Goal: Complete application form: Complete application form

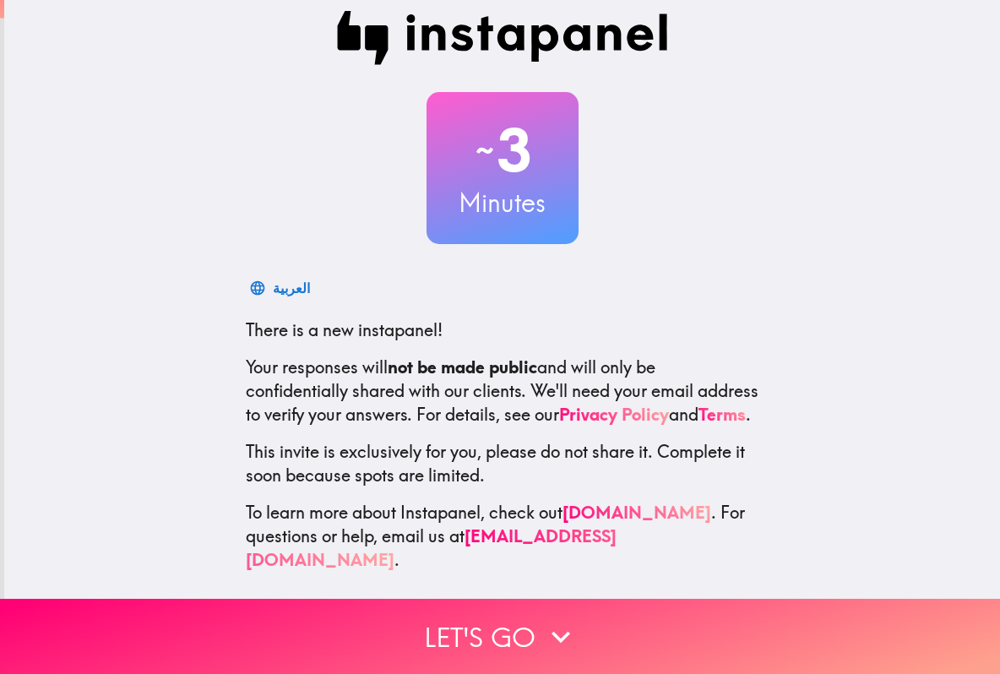
scroll to position [29, 0]
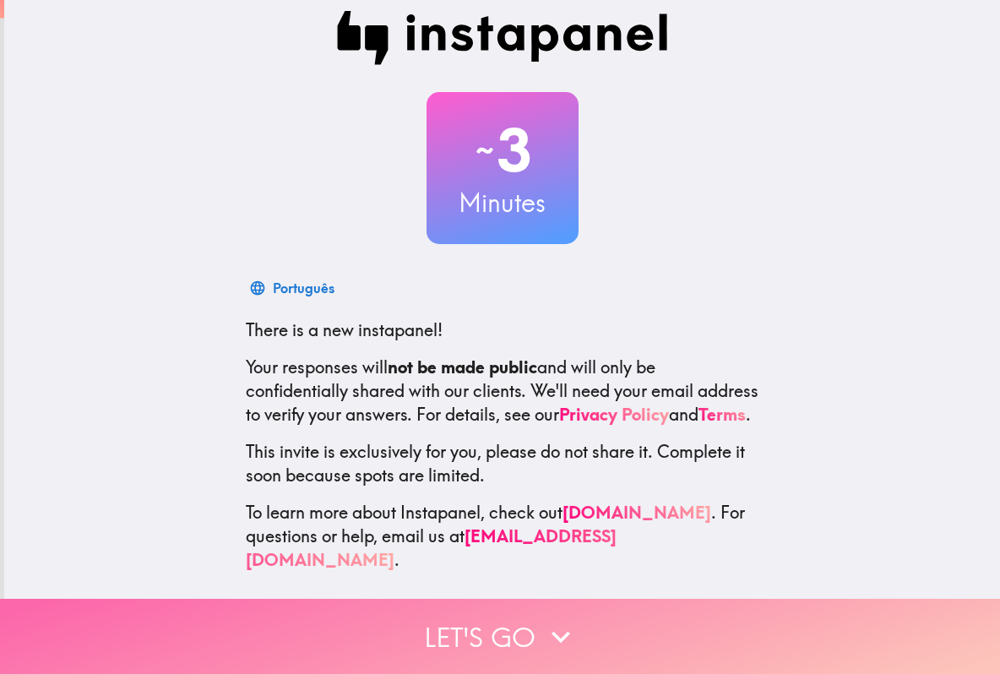
click at [524, 634] on button "Let's go" at bounding box center [500, 636] width 1000 height 75
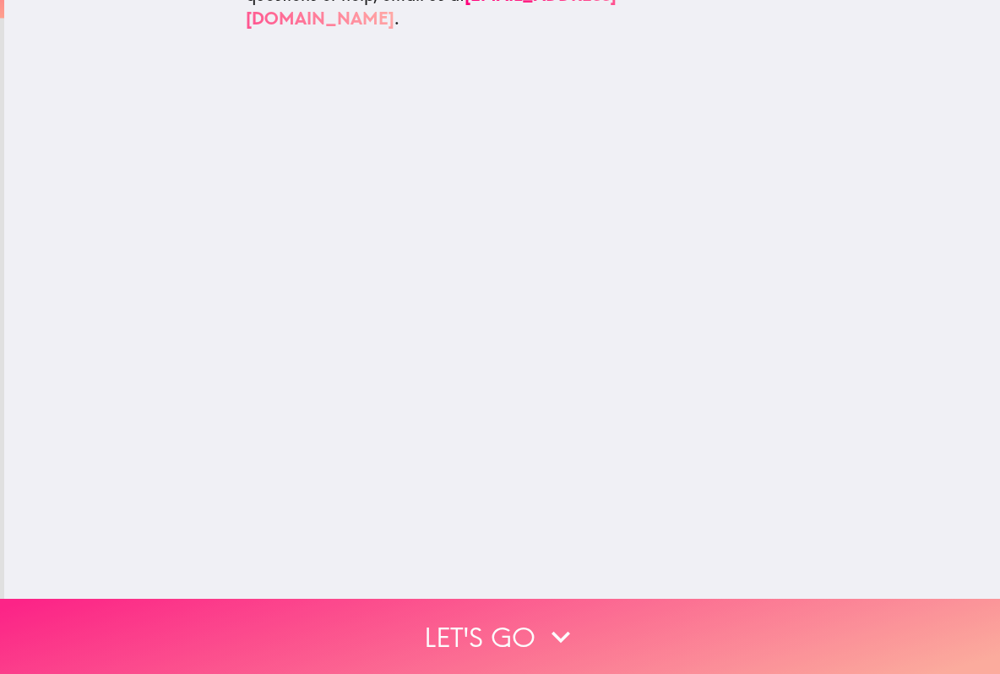
scroll to position [0, 0]
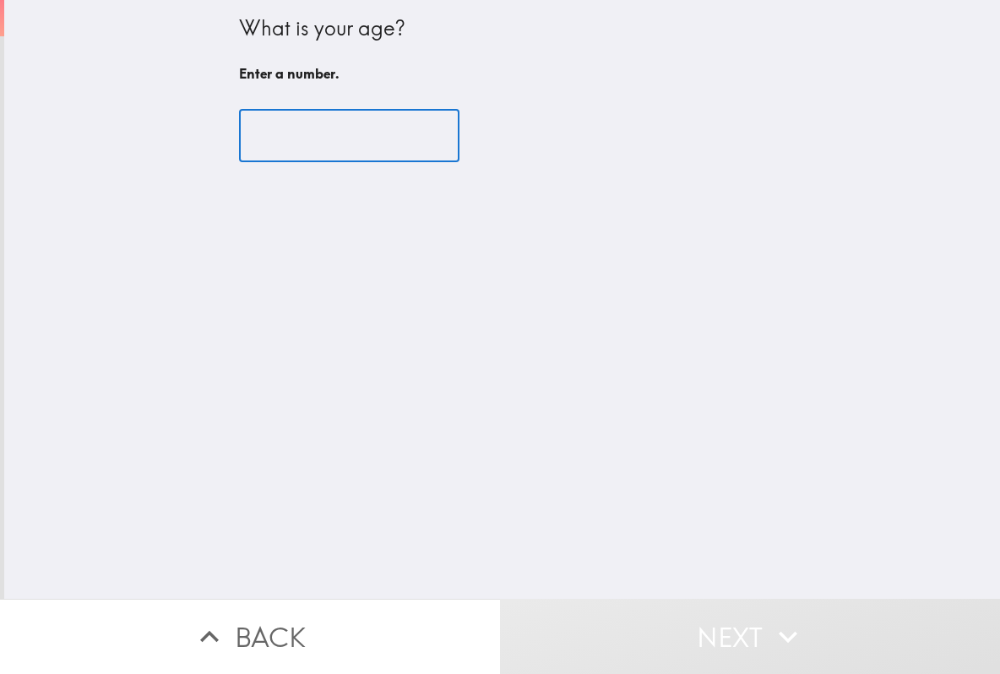
click at [320, 133] on input "number" at bounding box center [349, 136] width 221 height 52
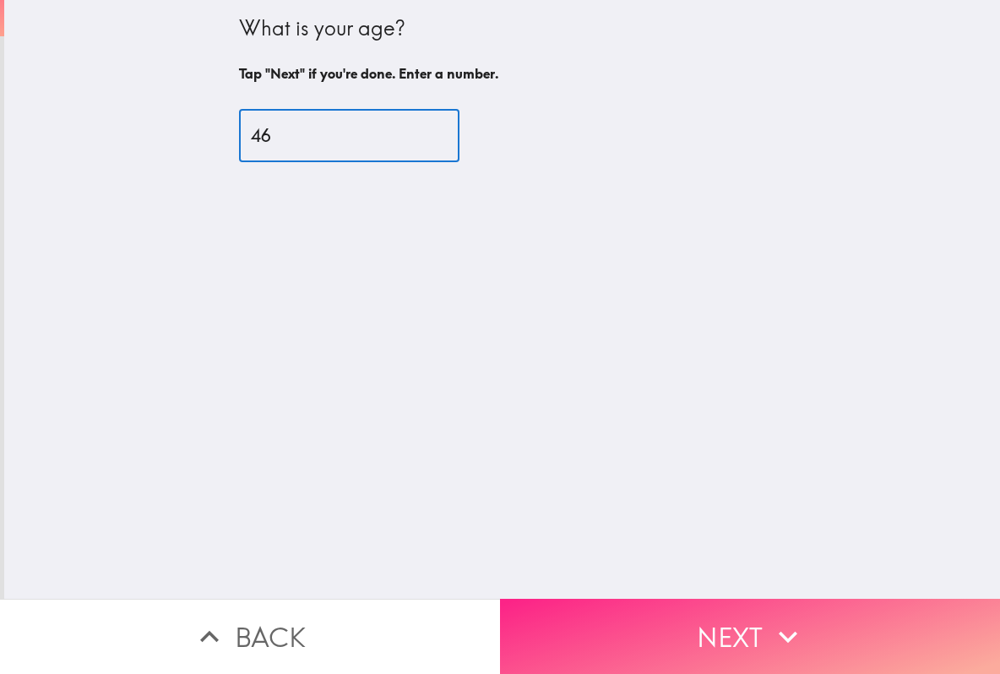
type input "46"
click at [749, 623] on button "Next" at bounding box center [750, 636] width 500 height 75
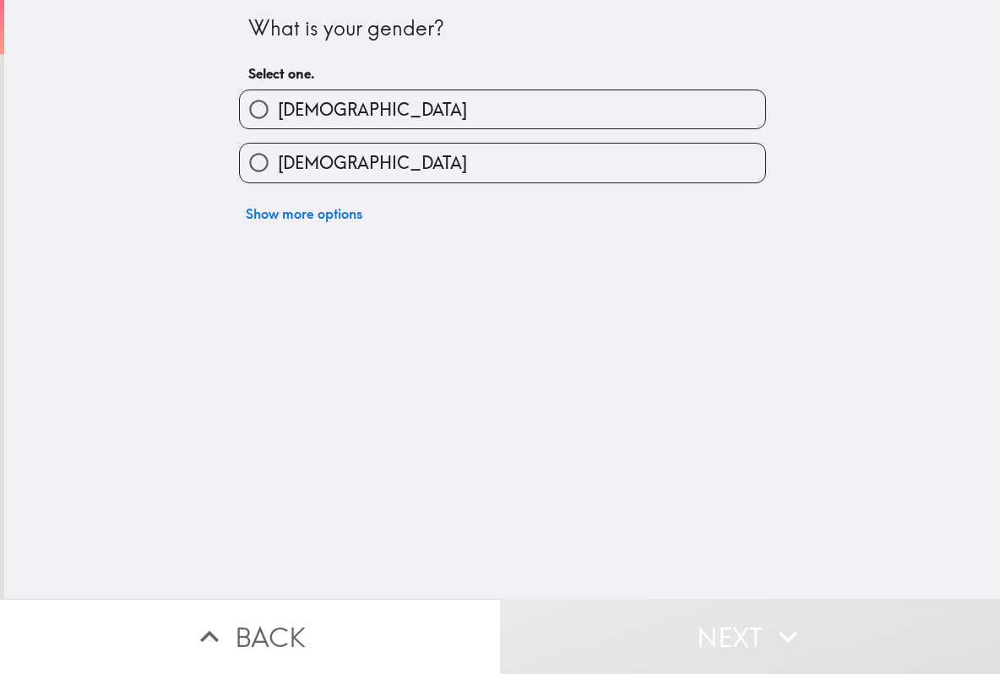
click at [515, 169] on label "[DEMOGRAPHIC_DATA]" at bounding box center [503, 163] width 526 height 38
click at [278, 169] on input "[DEMOGRAPHIC_DATA]" at bounding box center [259, 163] width 38 height 38
radio input "true"
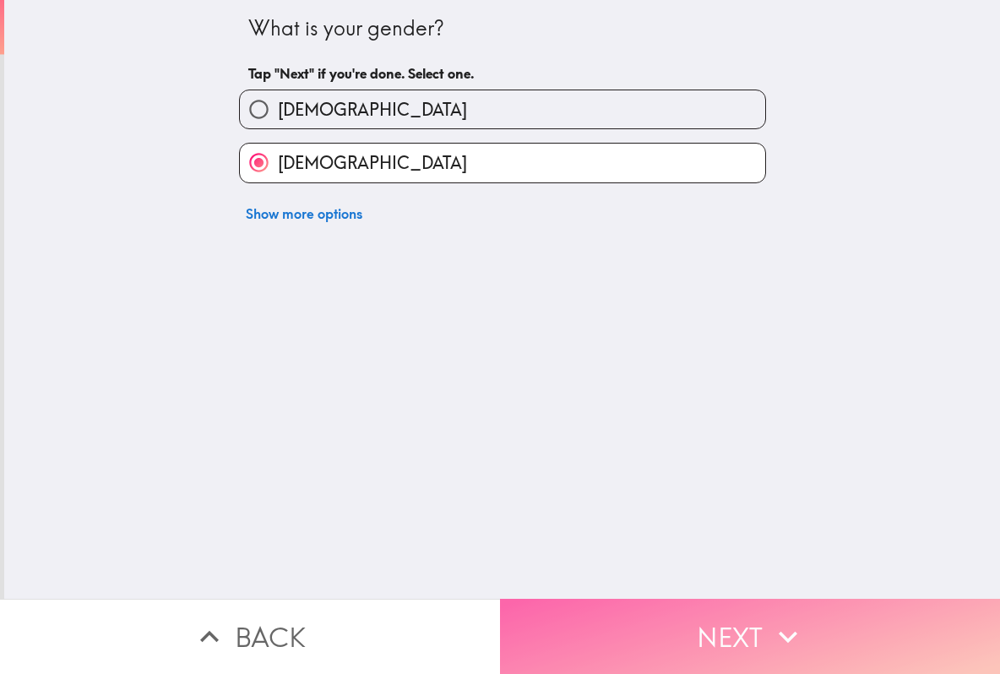
click at [684, 624] on button "Next" at bounding box center [750, 636] width 500 height 75
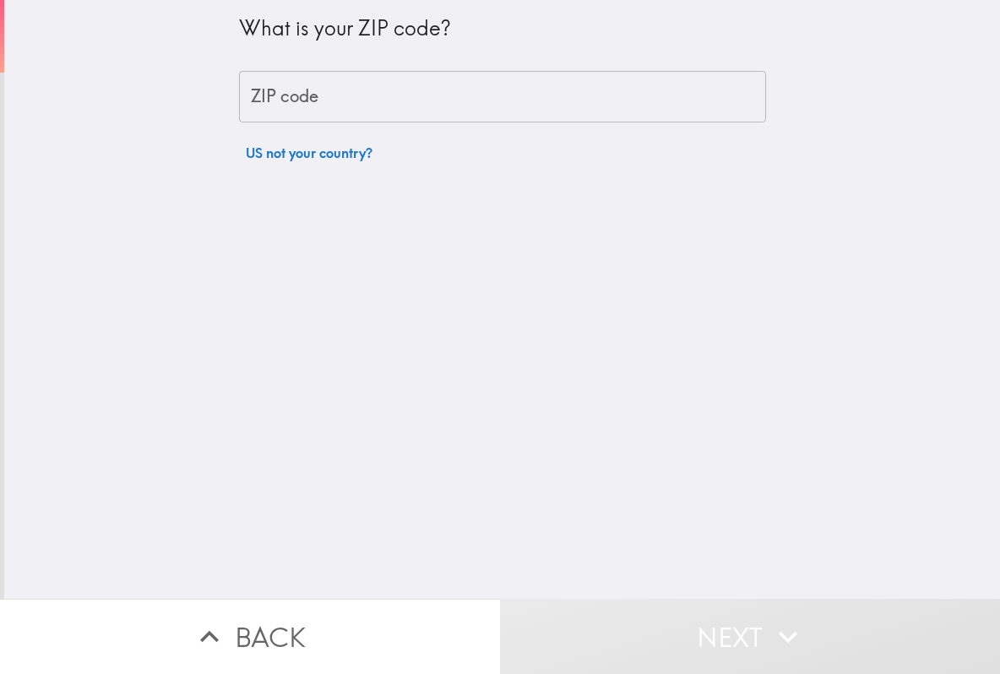
click at [471, 90] on input "ZIP code" at bounding box center [502, 97] width 527 height 52
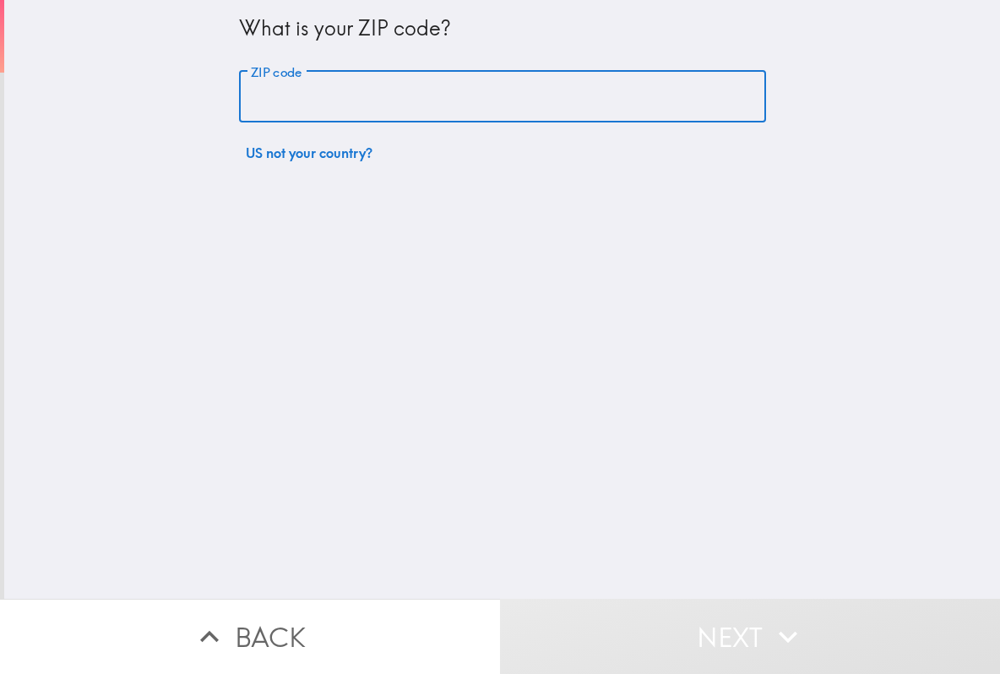
click at [471, 103] on input "ZIP code" at bounding box center [502, 97] width 527 height 52
paste input "91356"
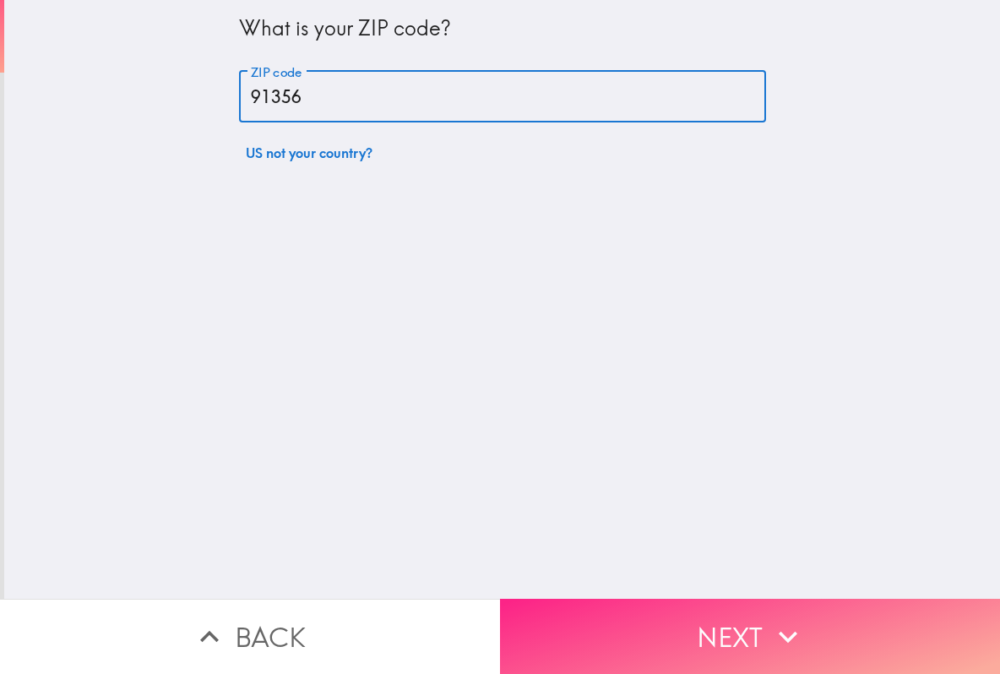
type input "91356"
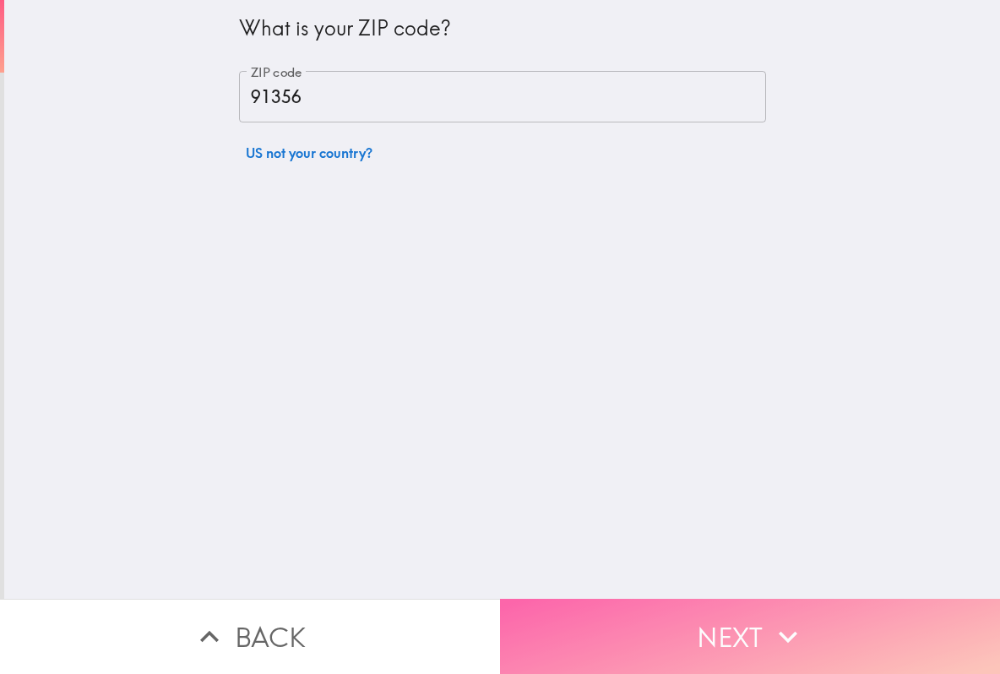
click at [673, 622] on button "Next" at bounding box center [750, 636] width 500 height 75
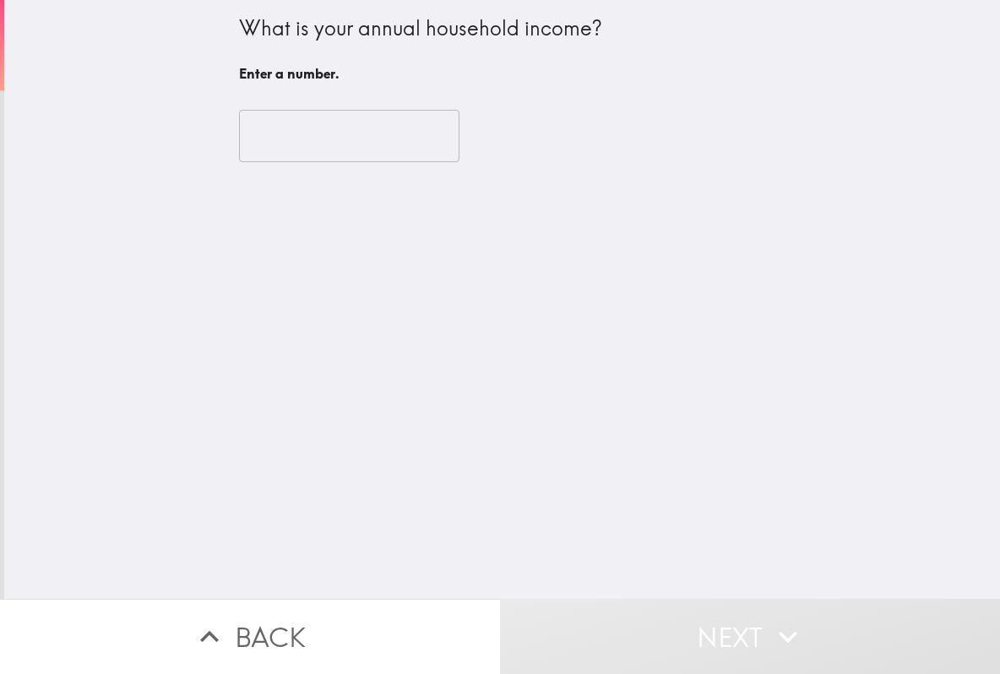
click at [368, 140] on input "number" at bounding box center [349, 136] width 221 height 52
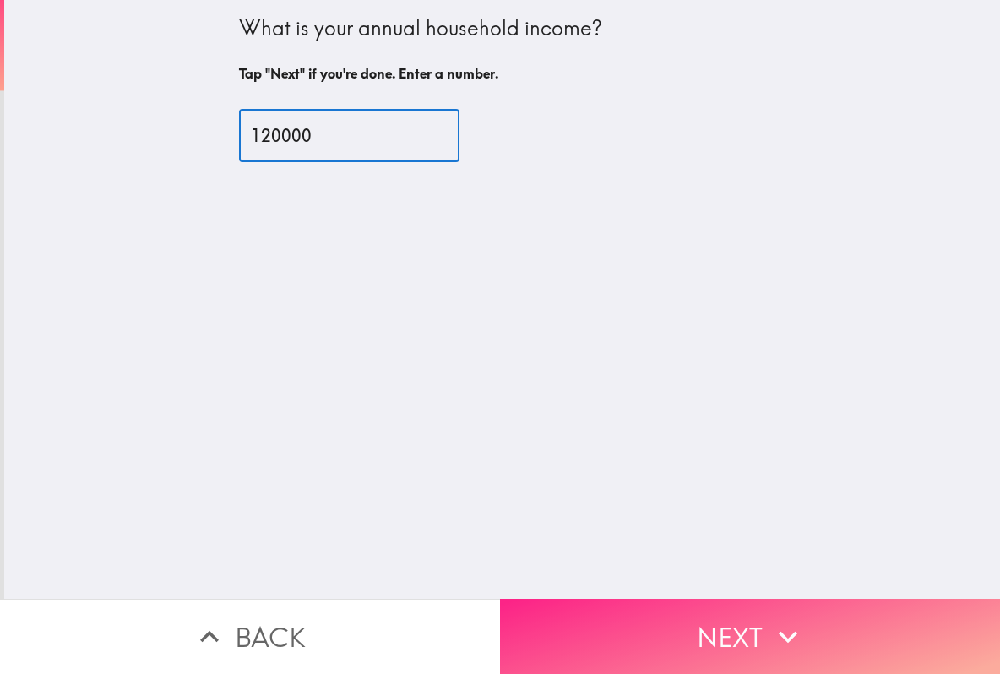
type input "120000"
click at [725, 627] on button "Next" at bounding box center [750, 636] width 500 height 75
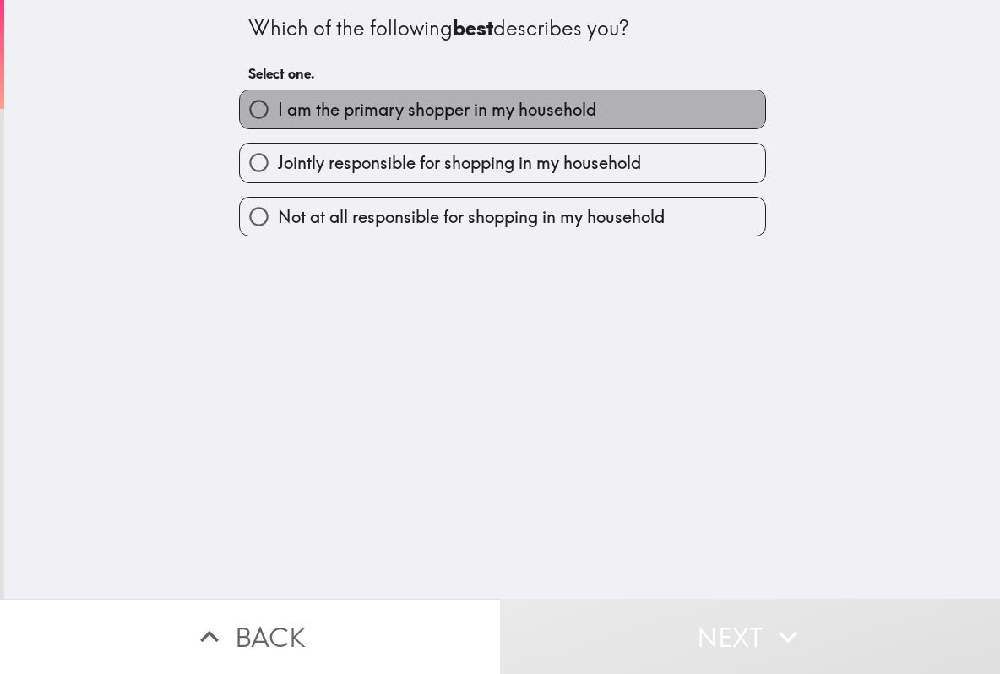
click at [526, 114] on span "I am the primary shopper in my household" at bounding box center [437, 110] width 319 height 24
click at [278, 114] on input "I am the primary shopper in my household" at bounding box center [259, 109] width 38 height 38
radio input "true"
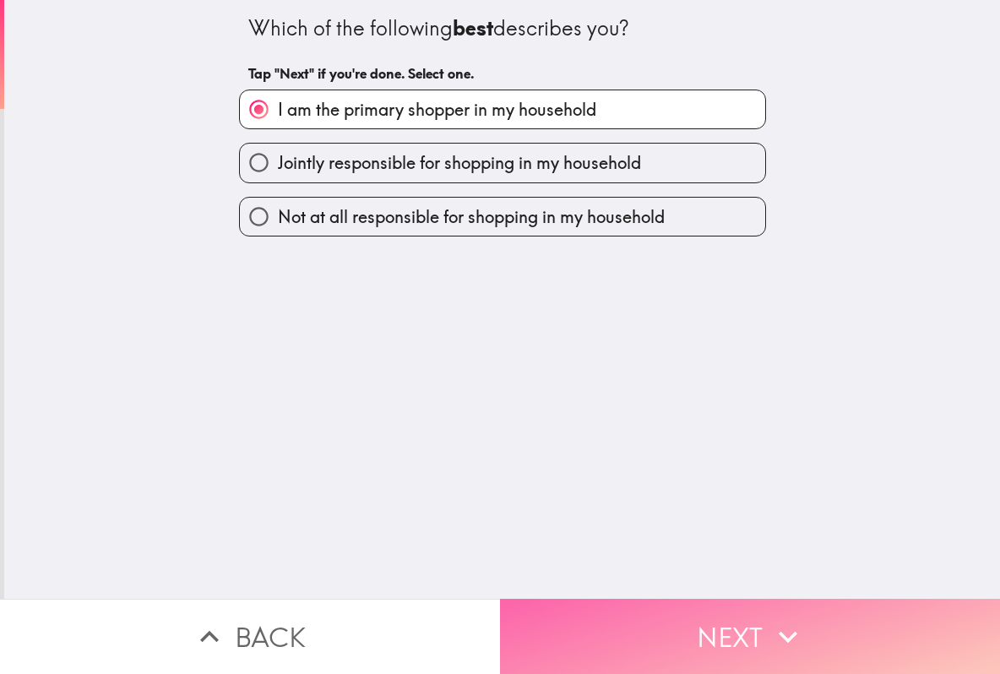
click at [675, 620] on button "Next" at bounding box center [750, 636] width 500 height 75
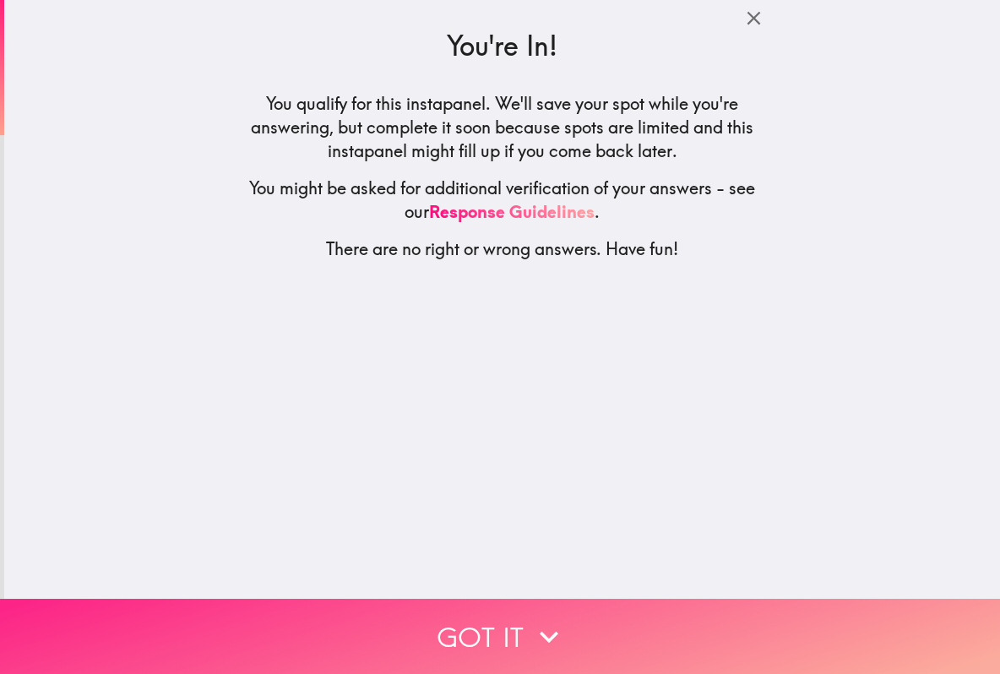
click at [513, 623] on button "Got it" at bounding box center [500, 636] width 1000 height 75
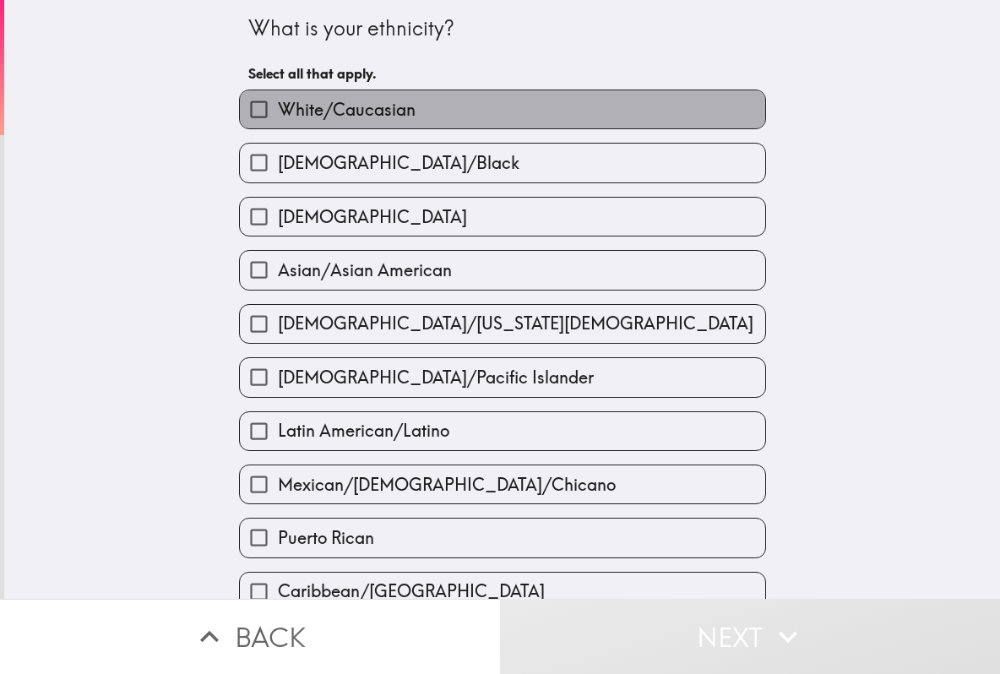
click at [413, 121] on label "White/Caucasian" at bounding box center [503, 109] width 526 height 38
click at [278, 121] on input "White/Caucasian" at bounding box center [259, 109] width 38 height 38
checkbox input "true"
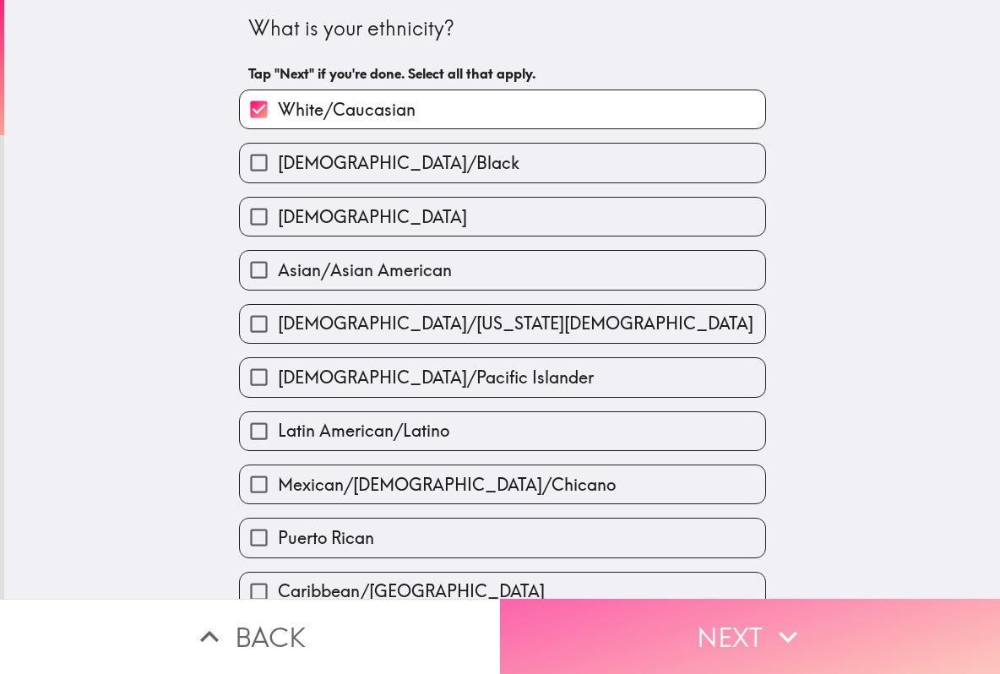
click at [697, 638] on button "Next" at bounding box center [750, 636] width 500 height 75
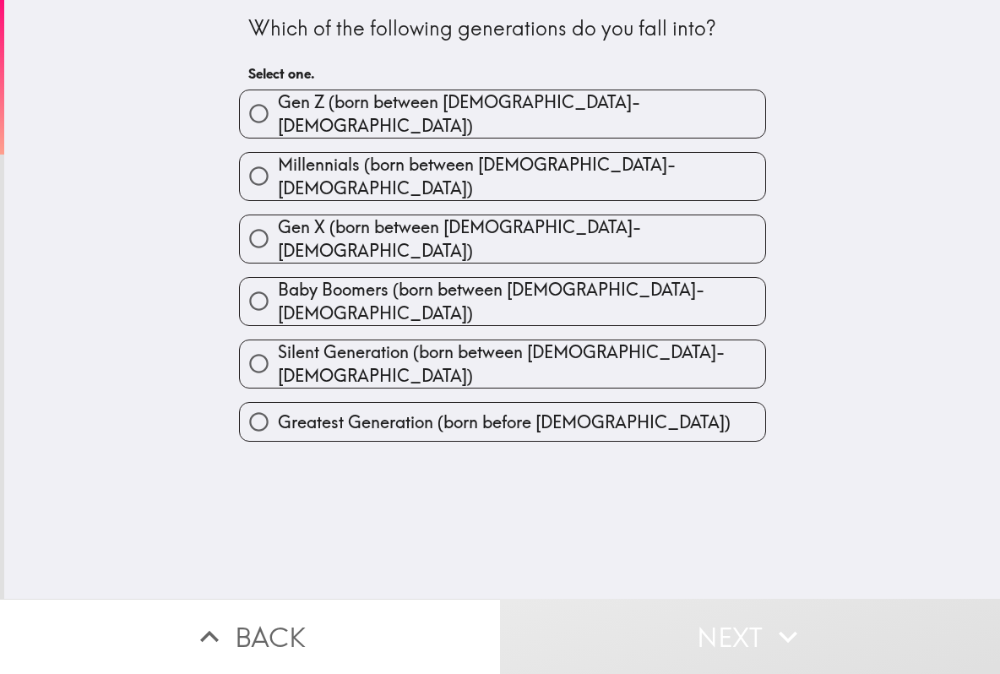
click at [555, 215] on label "Gen X (born between [DEMOGRAPHIC_DATA]-[DEMOGRAPHIC_DATA])" at bounding box center [503, 238] width 526 height 47
click at [278, 220] on input "Gen X (born between [DEMOGRAPHIC_DATA]-[DEMOGRAPHIC_DATA])" at bounding box center [259, 239] width 38 height 38
radio input "true"
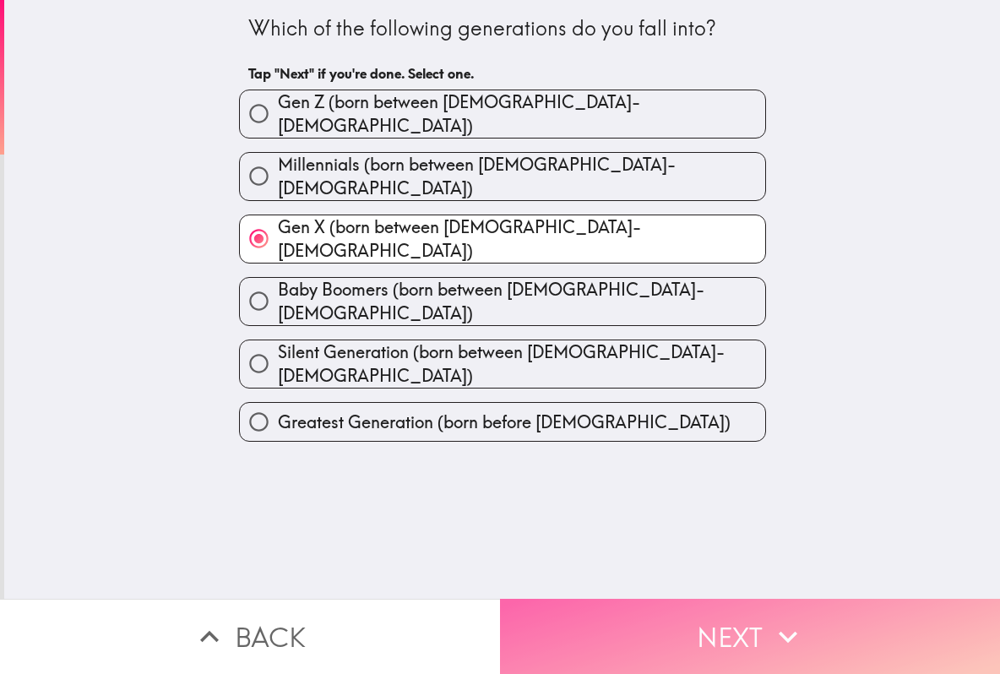
click at [715, 636] on button "Next" at bounding box center [750, 636] width 500 height 75
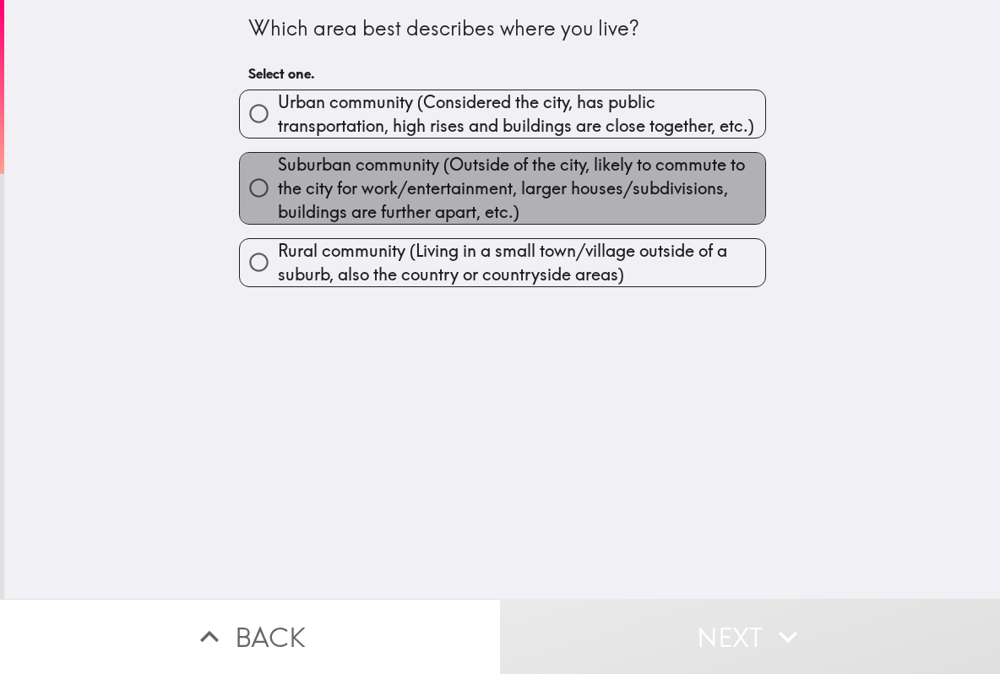
click at [489, 188] on span "Suburban community (Outside of the city, likely to commute to the city for work…" at bounding box center [522, 188] width 488 height 71
click at [278, 188] on input "Suburban community (Outside of the city, likely to commute to the city for work…" at bounding box center [259, 188] width 38 height 38
radio input "true"
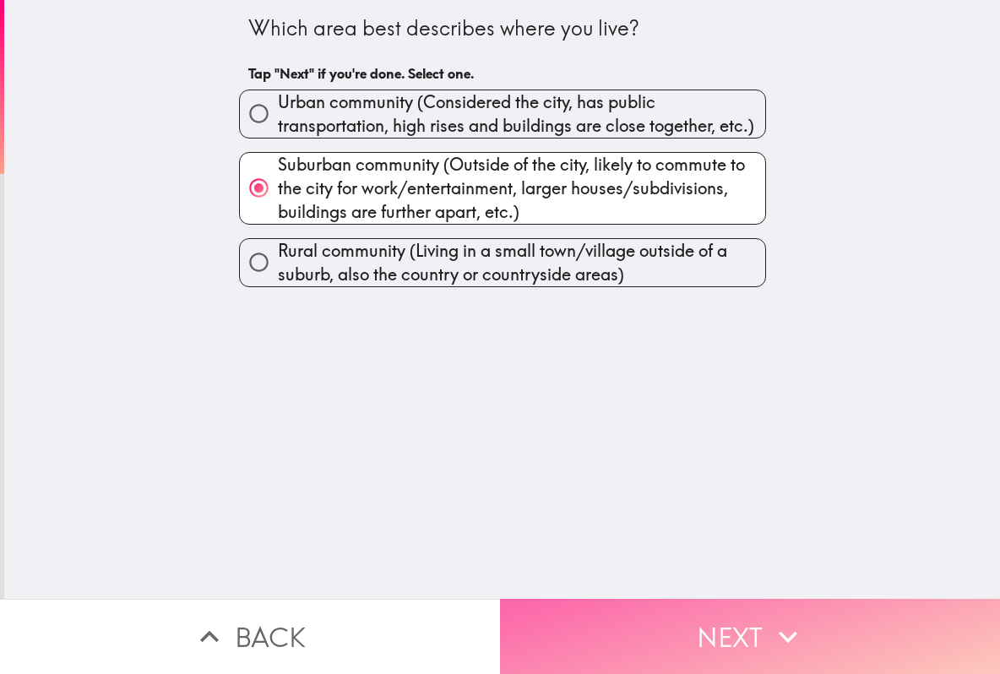
click at [689, 643] on button "Next" at bounding box center [750, 636] width 500 height 75
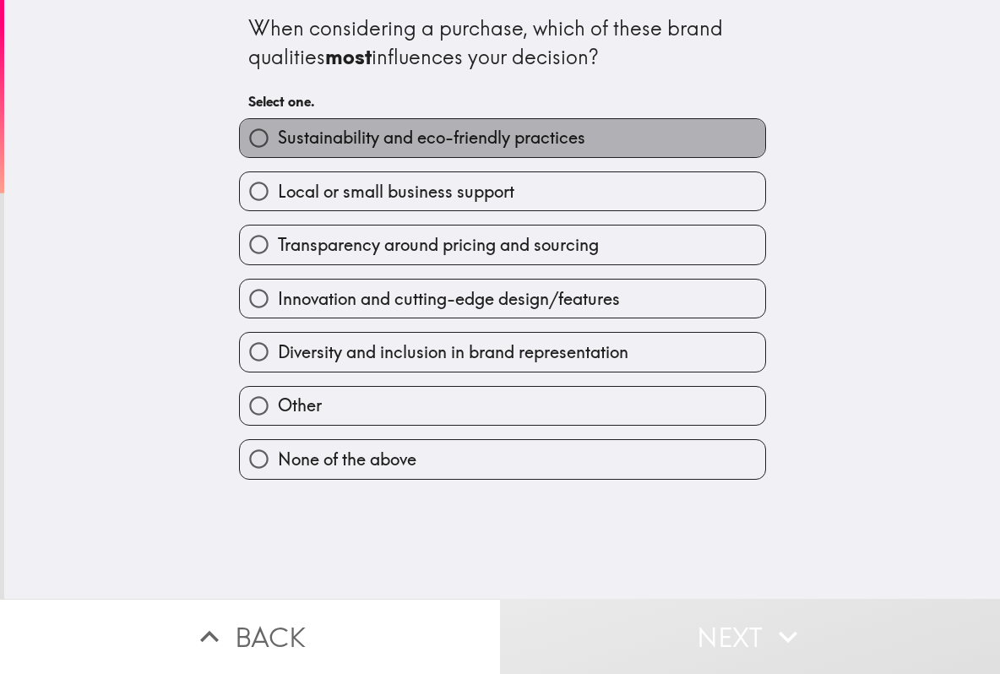
click at [586, 144] on label "Sustainability and eco-friendly practices" at bounding box center [503, 138] width 526 height 38
click at [278, 144] on input "Sustainability and eco-friendly practices" at bounding box center [259, 138] width 38 height 38
radio input "true"
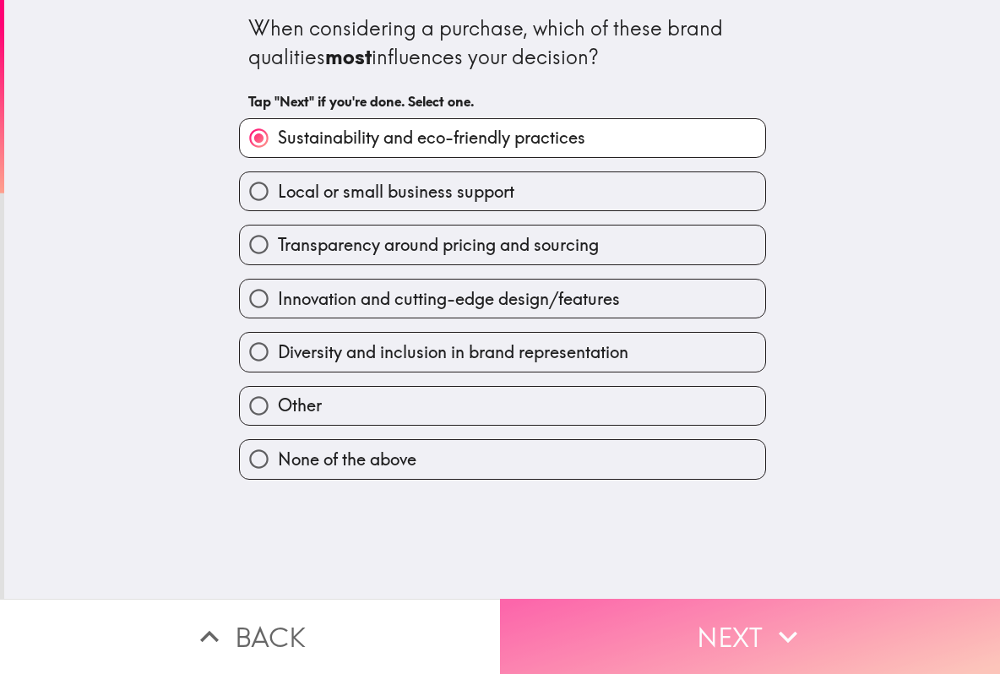
click at [705, 613] on button "Next" at bounding box center [750, 636] width 500 height 75
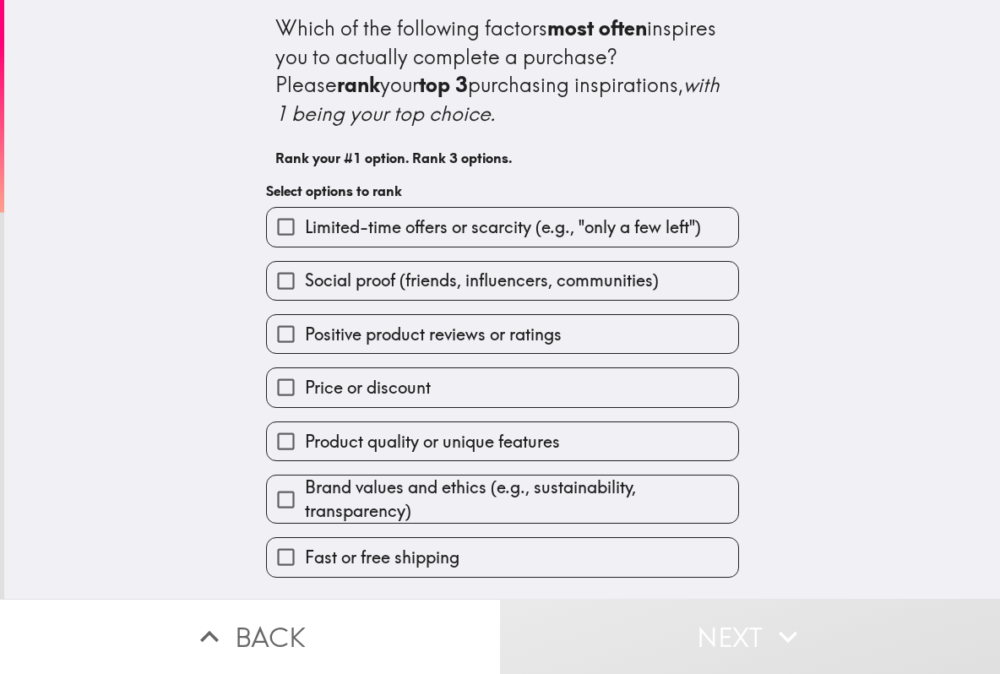
click at [357, 290] on span "Social proof (friends, influencers, communities)" at bounding box center [482, 281] width 354 height 24
click at [305, 290] on input "Social proof (friends, influencers, communities)" at bounding box center [286, 281] width 38 height 38
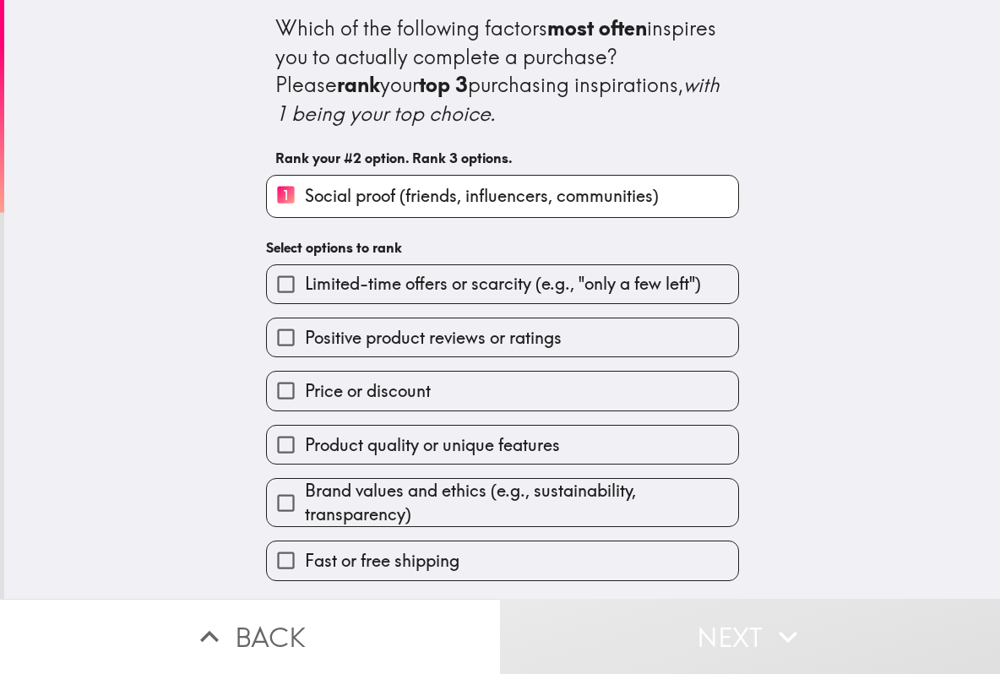
click at [389, 343] on span "Positive product reviews or ratings" at bounding box center [433, 338] width 257 height 24
click at [305, 343] on input "Positive product reviews or ratings" at bounding box center [286, 338] width 38 height 38
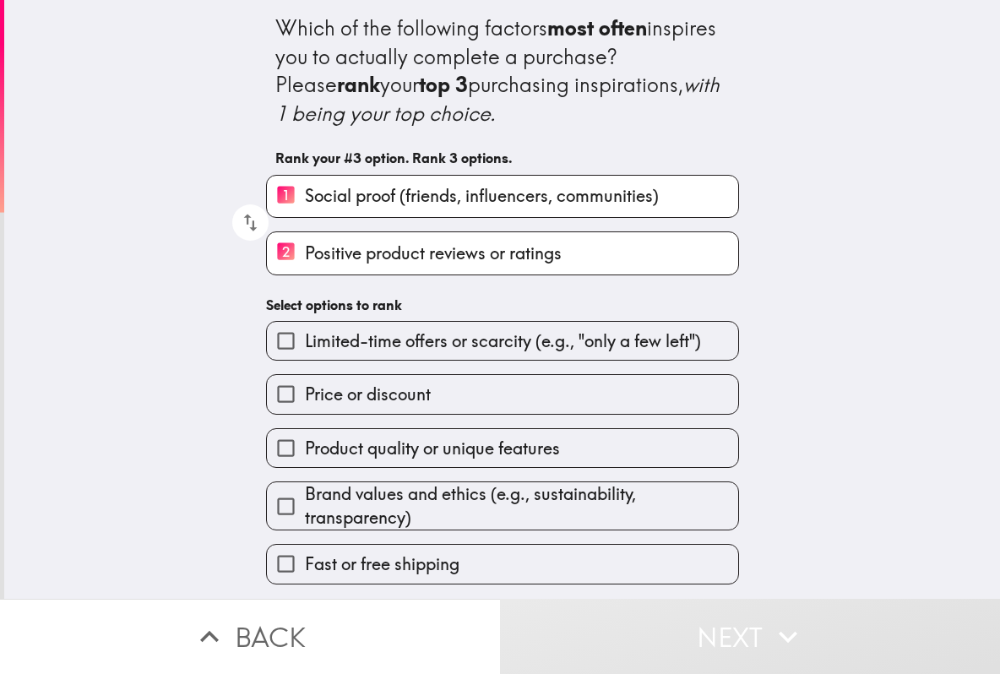
click at [384, 451] on span "Product quality or unique features" at bounding box center [432, 449] width 255 height 24
click at [305, 451] on input "Product quality or unique features" at bounding box center [286, 448] width 38 height 38
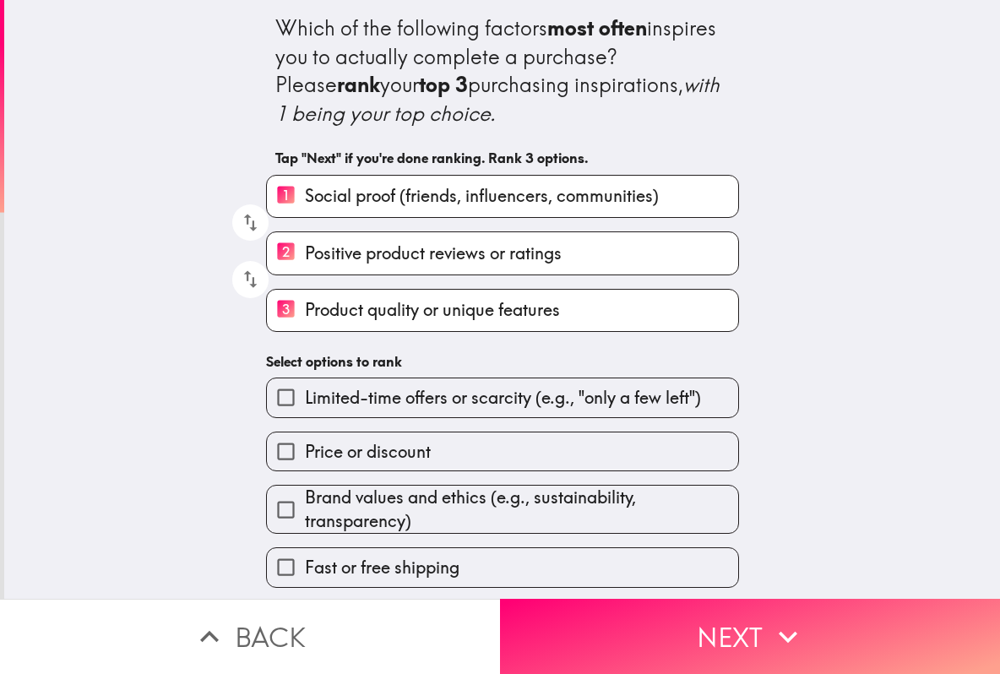
scroll to position [0, 2]
click at [239, 280] on icon "button" at bounding box center [250, 279] width 23 height 23
click at [239, 218] on icon "button" at bounding box center [250, 222] width 23 height 23
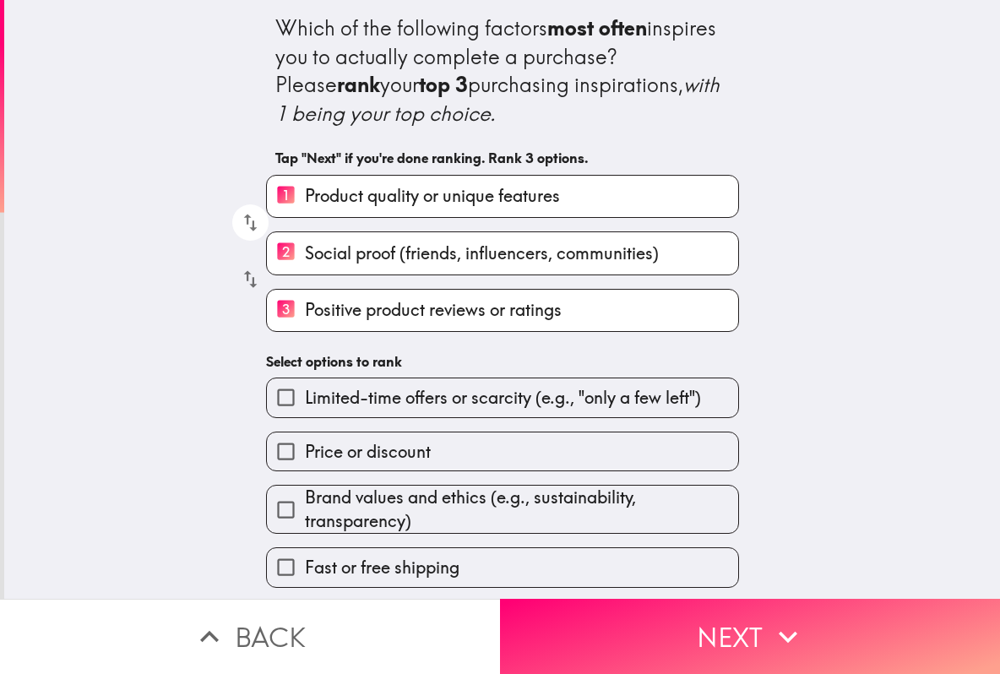
click at [239, 272] on icon "button" at bounding box center [250, 279] width 23 height 23
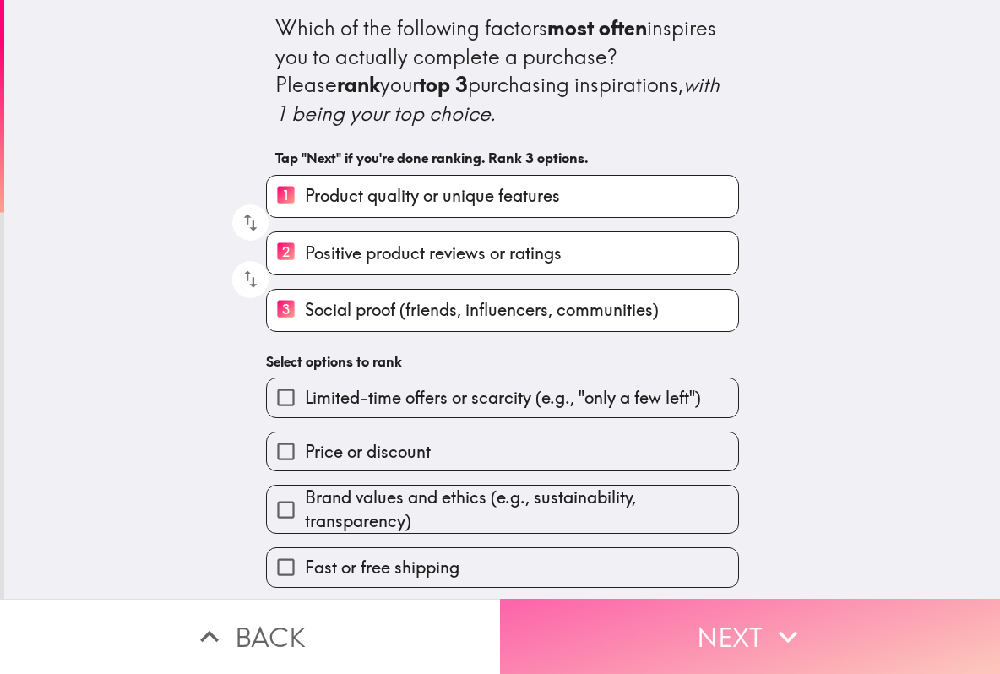
click at [654, 623] on button "Next" at bounding box center [750, 636] width 500 height 75
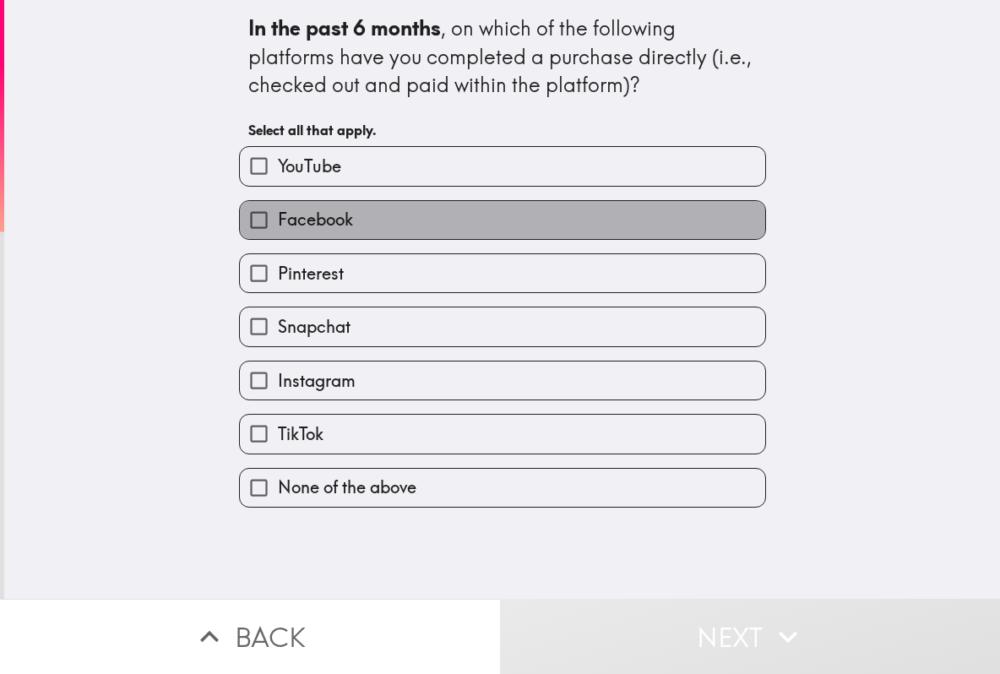
click at [384, 215] on label "Facebook" at bounding box center [503, 220] width 526 height 38
click at [278, 215] on input "Facebook" at bounding box center [259, 220] width 38 height 38
checkbox input "true"
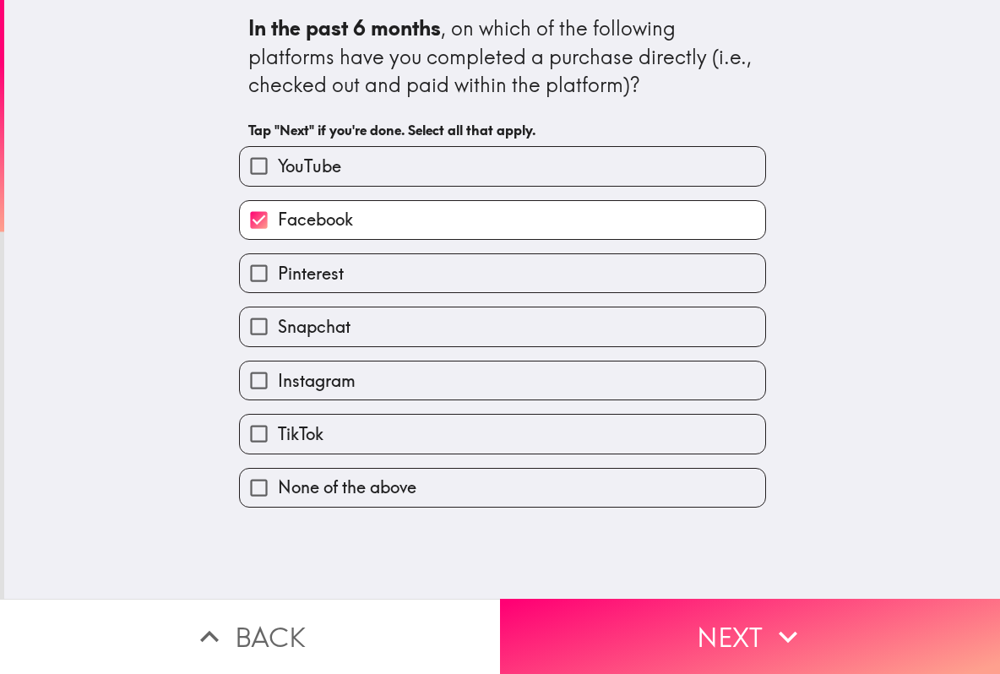
click at [346, 383] on label "Instagram" at bounding box center [503, 381] width 526 height 38
click at [278, 383] on input "Instagram" at bounding box center [259, 381] width 38 height 38
checkbox input "true"
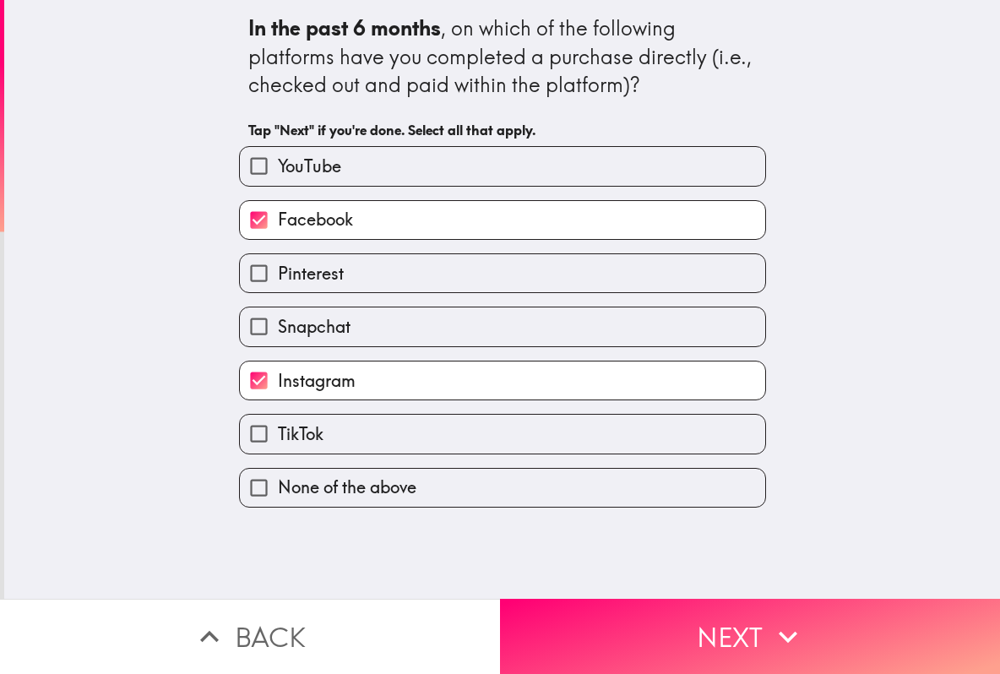
click at [330, 440] on label "TikTok" at bounding box center [503, 434] width 526 height 38
click at [278, 440] on input "TikTok" at bounding box center [259, 434] width 38 height 38
checkbox input "true"
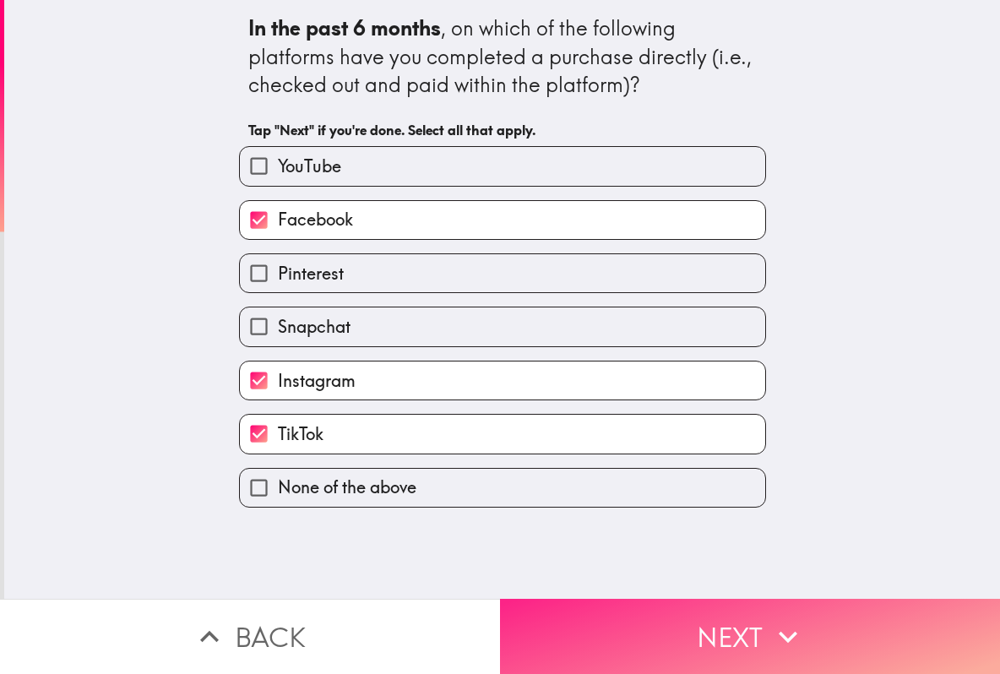
click at [644, 641] on button "Next" at bounding box center [750, 636] width 500 height 75
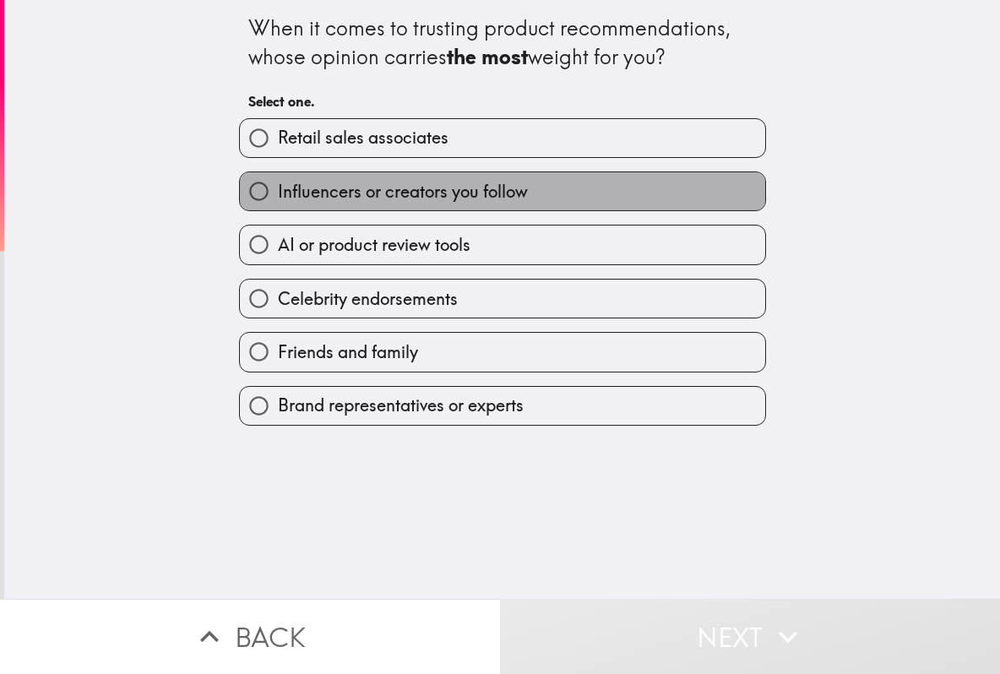
click at [537, 187] on label "Influencers or creators you follow" at bounding box center [503, 191] width 526 height 38
click at [278, 187] on input "Influencers or creators you follow" at bounding box center [259, 191] width 38 height 38
radio input "true"
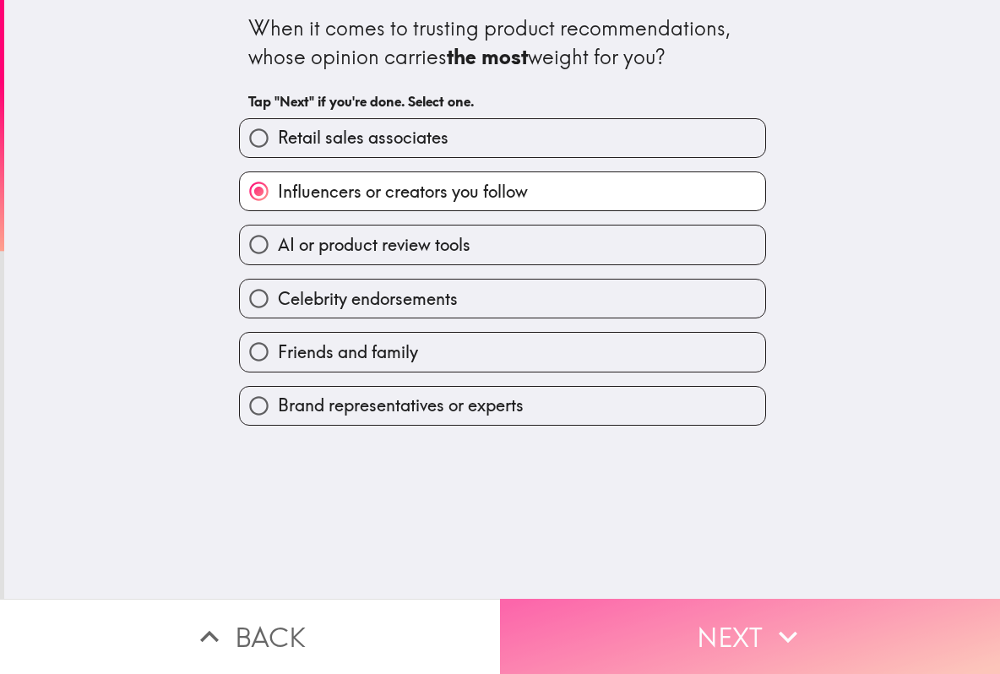
click at [660, 621] on button "Next" at bounding box center [750, 636] width 500 height 75
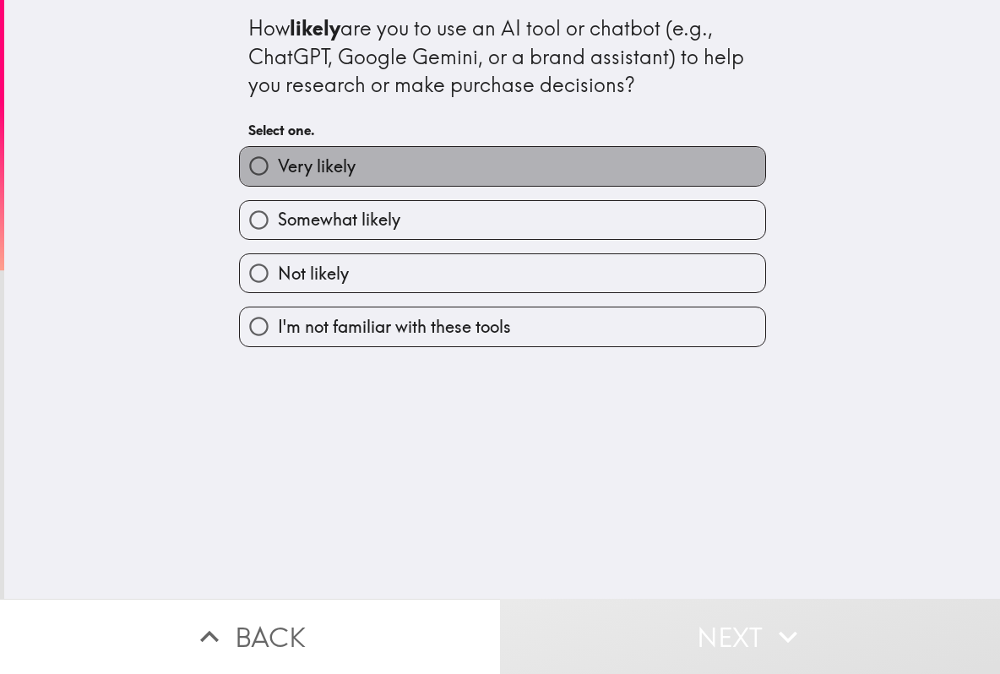
click at [493, 161] on label "Very likely" at bounding box center [503, 166] width 526 height 38
click at [278, 161] on input "Very likely" at bounding box center [259, 166] width 38 height 38
radio input "true"
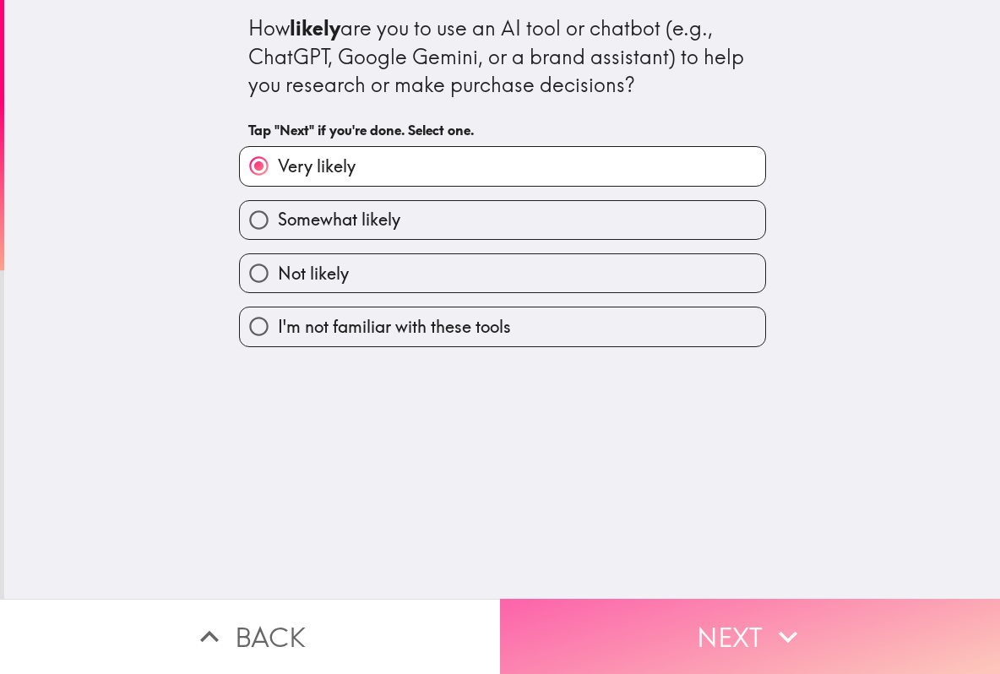
click at [651, 621] on button "Next" at bounding box center [750, 636] width 500 height 75
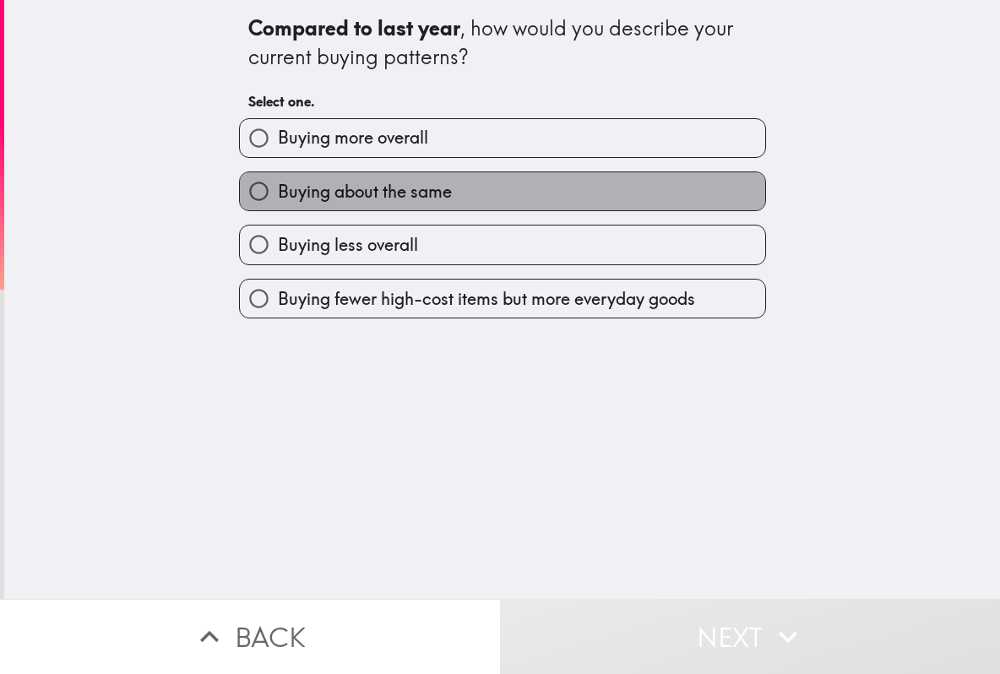
click at [541, 193] on label "Buying about the same" at bounding box center [503, 191] width 526 height 38
click at [278, 193] on input "Buying about the same" at bounding box center [259, 191] width 38 height 38
radio input "true"
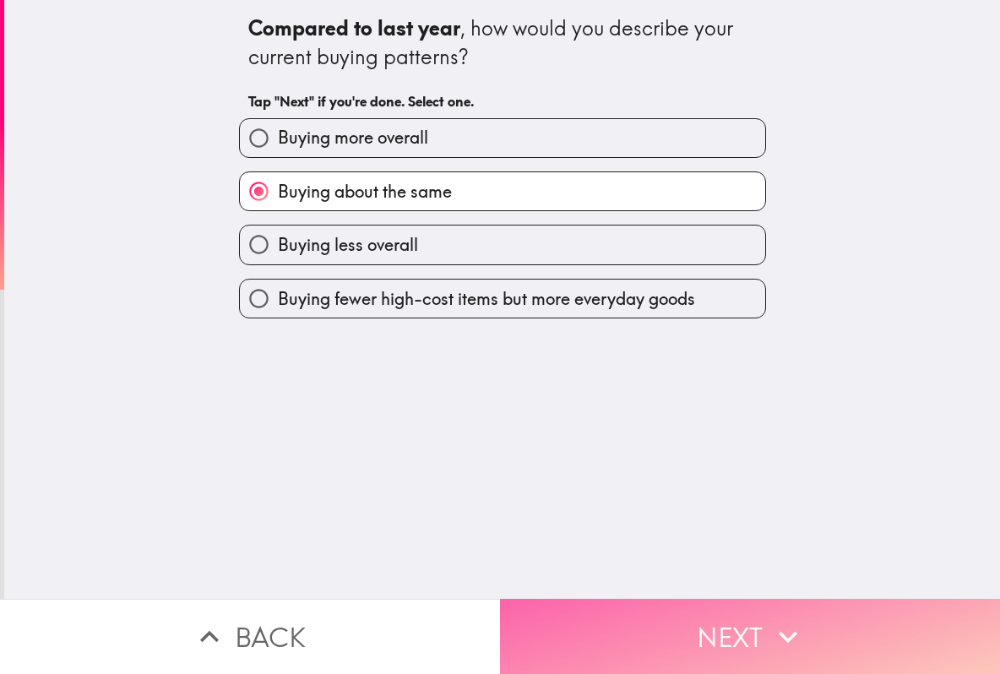
click at [641, 602] on button "Next" at bounding box center [750, 636] width 500 height 75
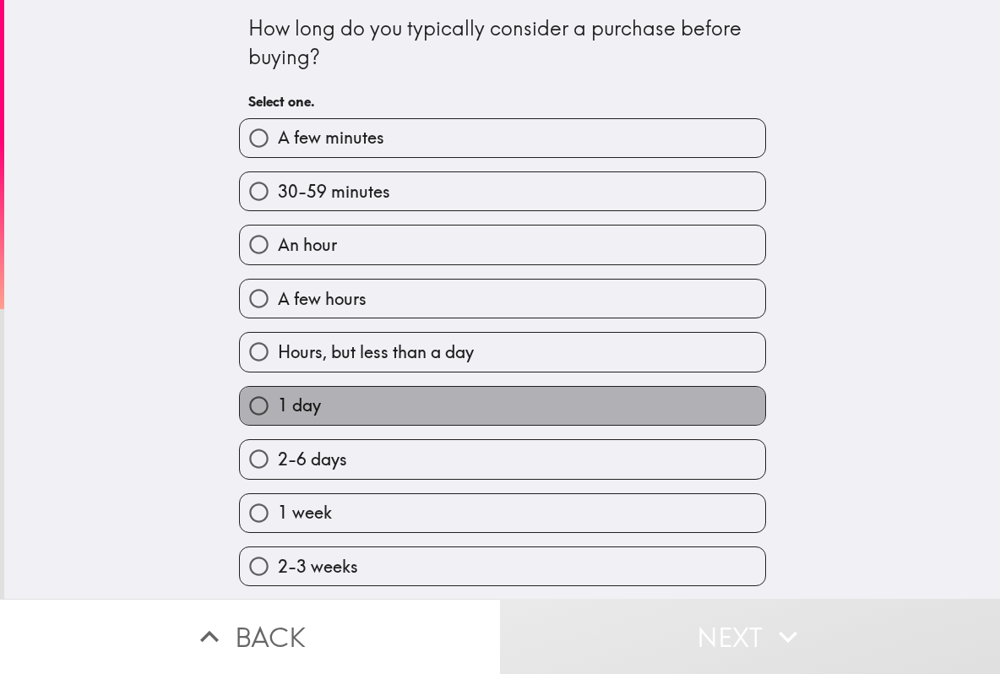
click at [384, 403] on label "1 day" at bounding box center [503, 406] width 526 height 38
click at [278, 403] on input "1 day" at bounding box center [259, 406] width 38 height 38
radio input "true"
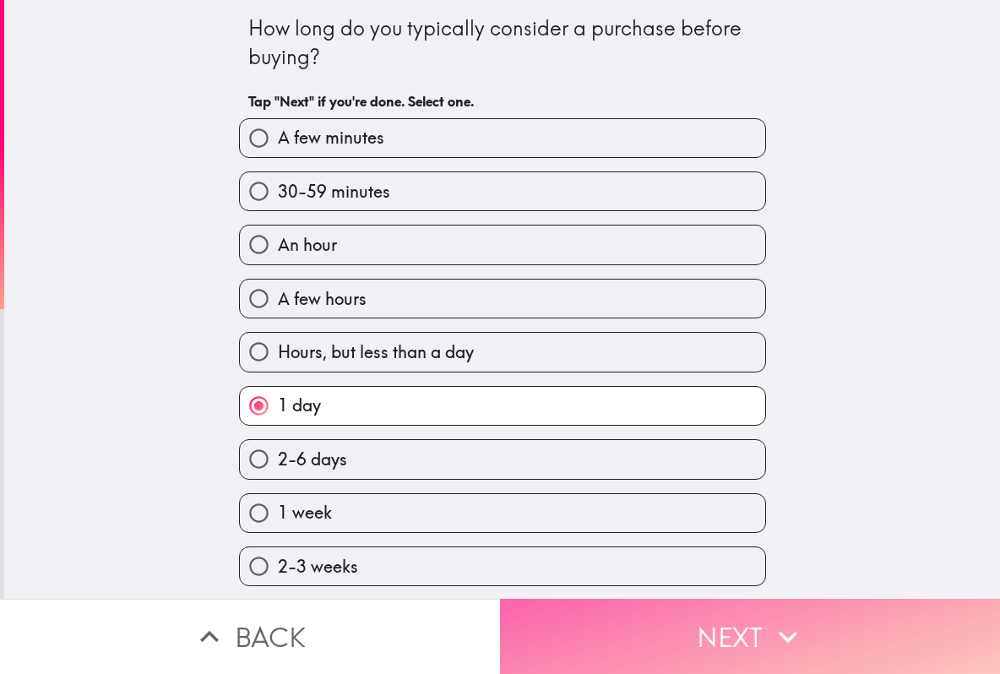
click at [653, 616] on button "Next" at bounding box center [750, 636] width 500 height 75
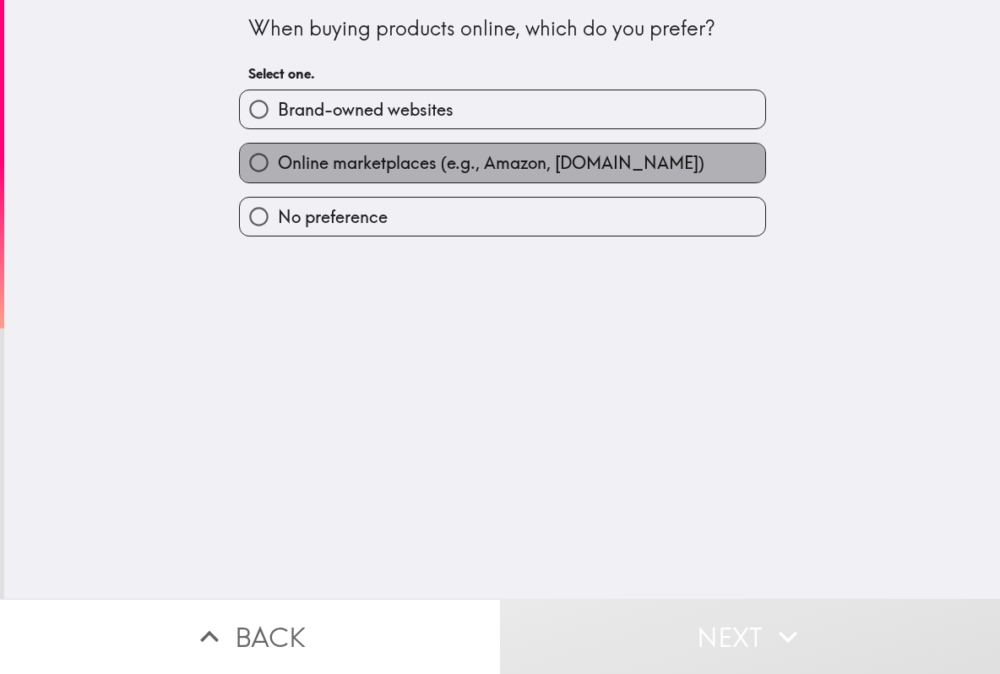
click at [495, 171] on span "Online marketplaces (e.g., Amazon, [DOMAIN_NAME])" at bounding box center [491, 163] width 427 height 24
click at [278, 171] on input "Online marketplaces (e.g., Amazon, [DOMAIN_NAME])" at bounding box center [259, 163] width 38 height 38
radio input "true"
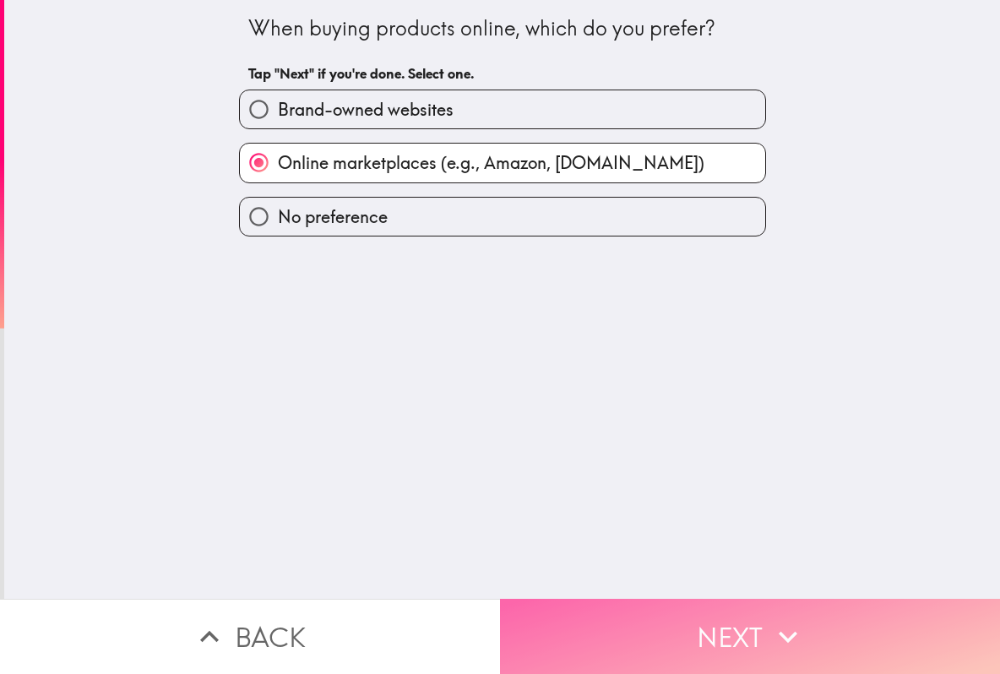
click at [711, 618] on button "Next" at bounding box center [750, 636] width 500 height 75
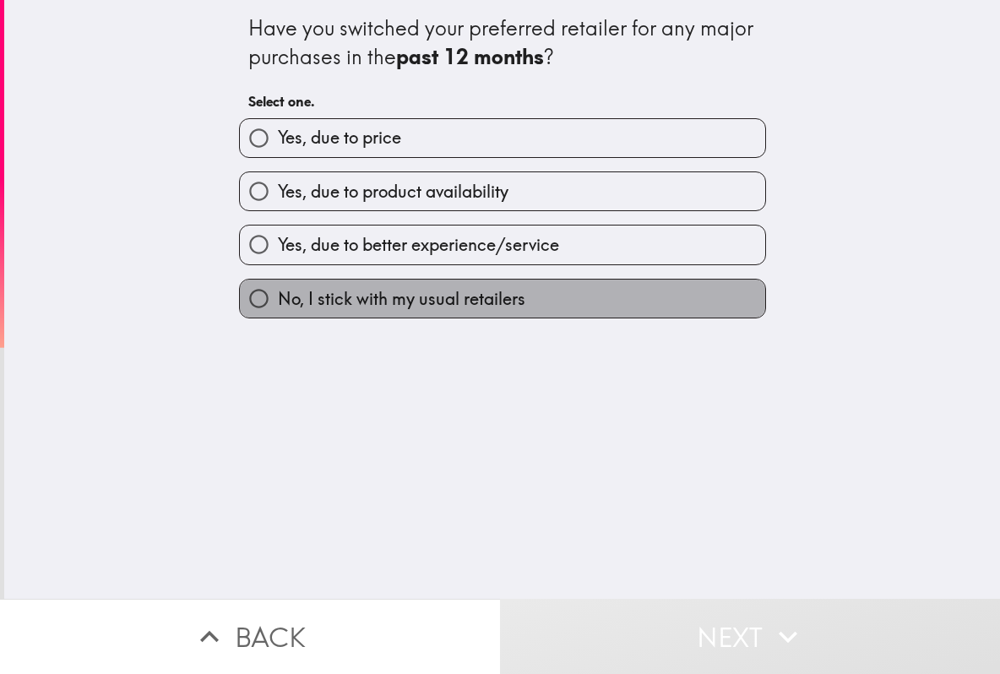
click at [615, 285] on label "No, I stick with my usual retailers" at bounding box center [503, 299] width 526 height 38
click at [278, 285] on input "No, I stick with my usual retailers" at bounding box center [259, 299] width 38 height 38
radio input "true"
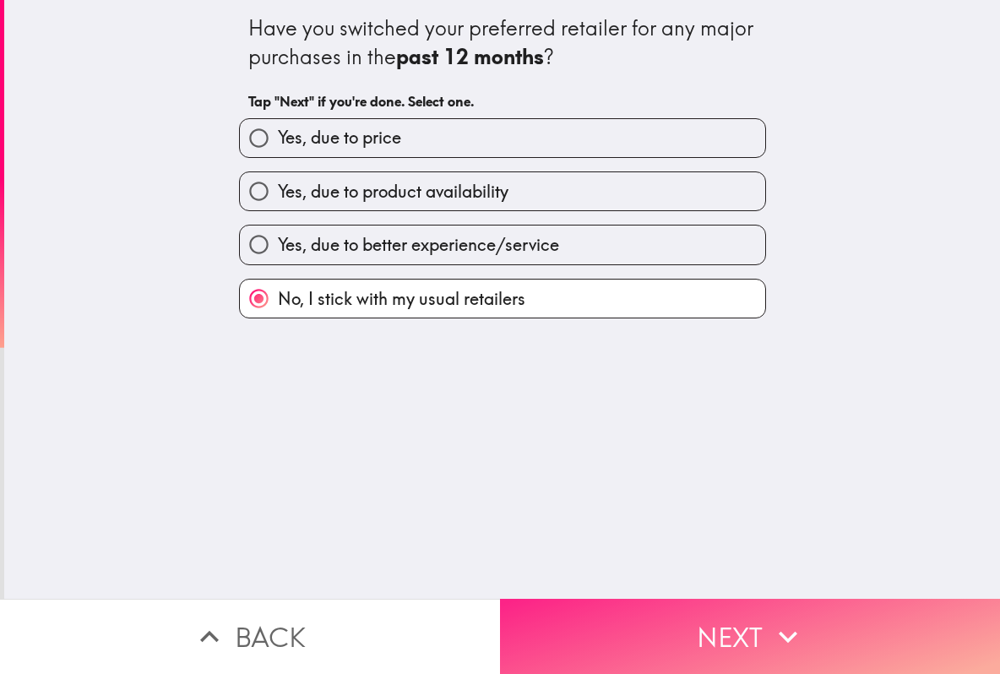
click at [687, 627] on button "Next" at bounding box center [750, 636] width 500 height 75
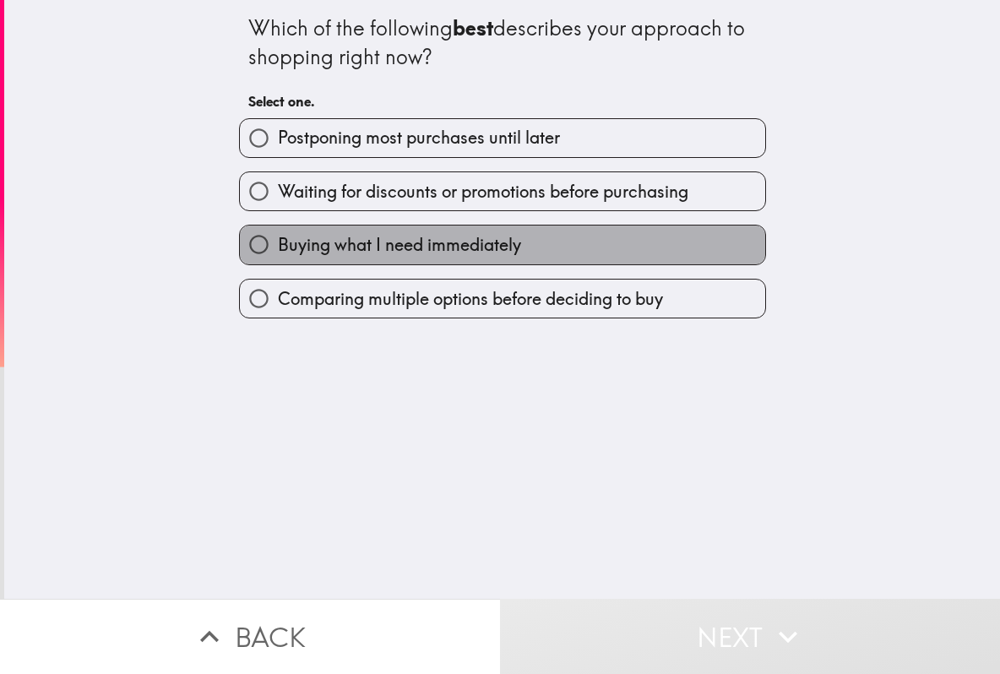
click at [419, 252] on span "Buying what I need immediately" at bounding box center [399, 245] width 243 height 24
click at [278, 252] on input "Buying what I need immediately" at bounding box center [259, 245] width 38 height 38
radio input "true"
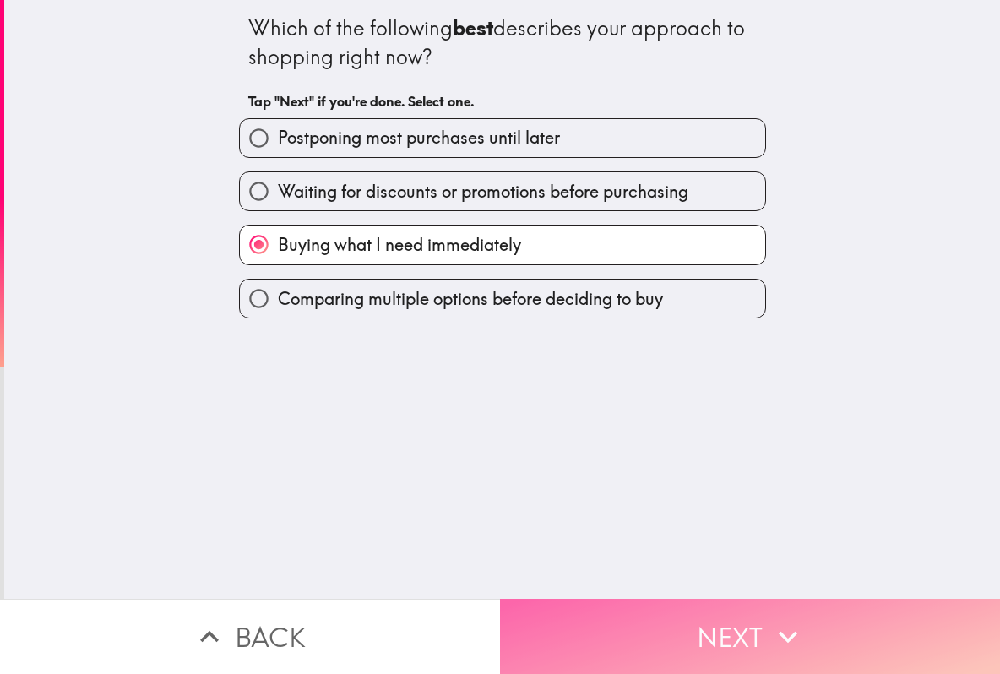
click at [645, 616] on button "Next" at bounding box center [750, 636] width 500 height 75
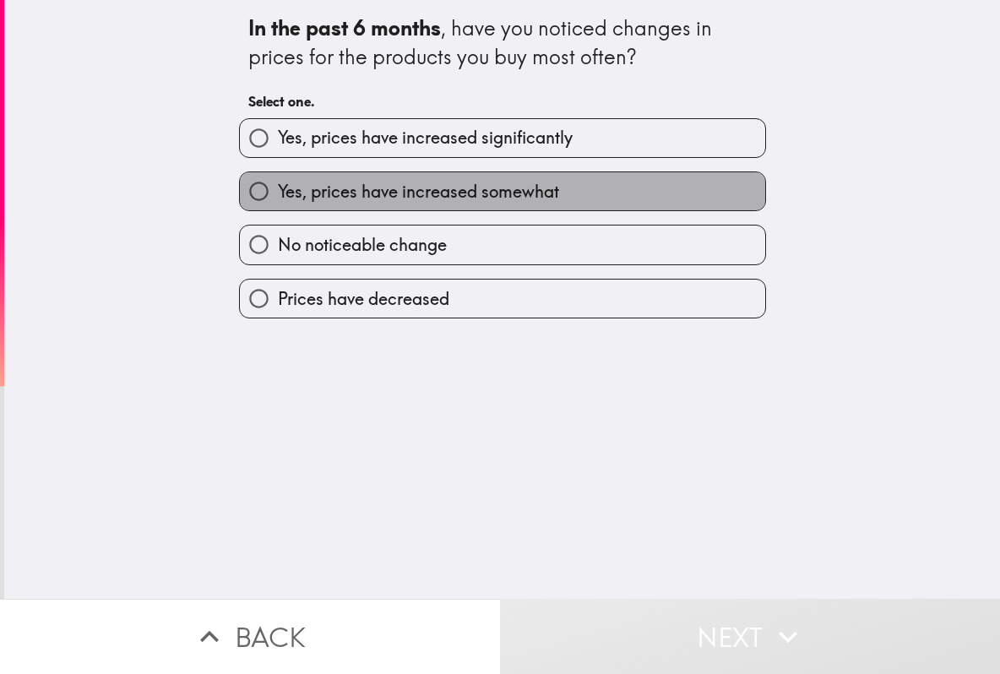
click at [562, 184] on label "Yes, prices have increased somewhat" at bounding box center [503, 191] width 526 height 38
click at [278, 184] on input "Yes, prices have increased somewhat" at bounding box center [259, 191] width 38 height 38
radio input "true"
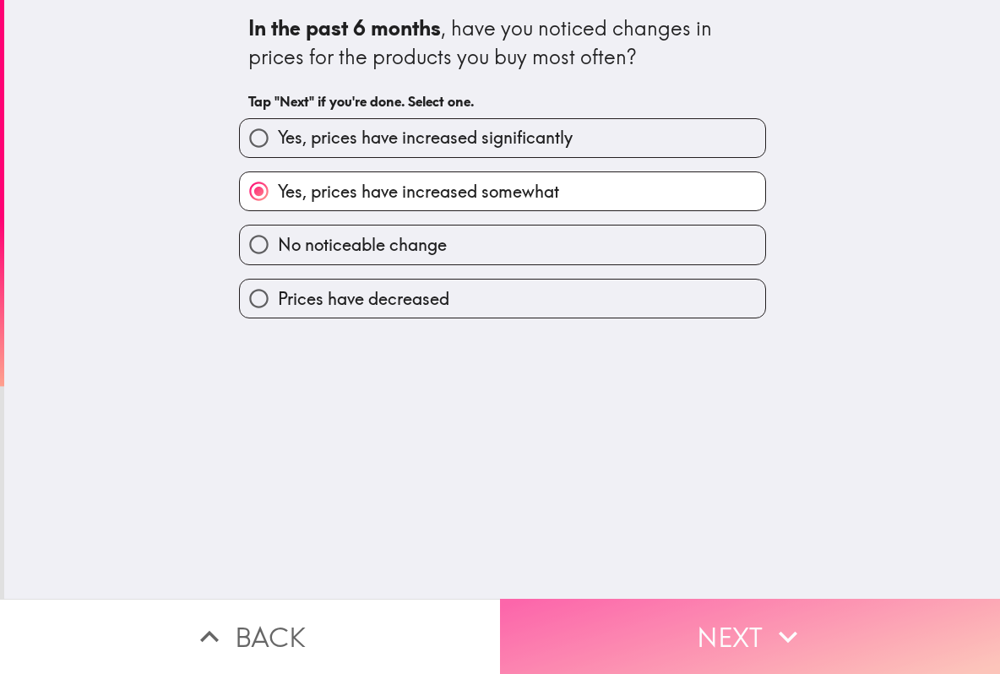
click at [632, 646] on button "Next" at bounding box center [750, 636] width 500 height 75
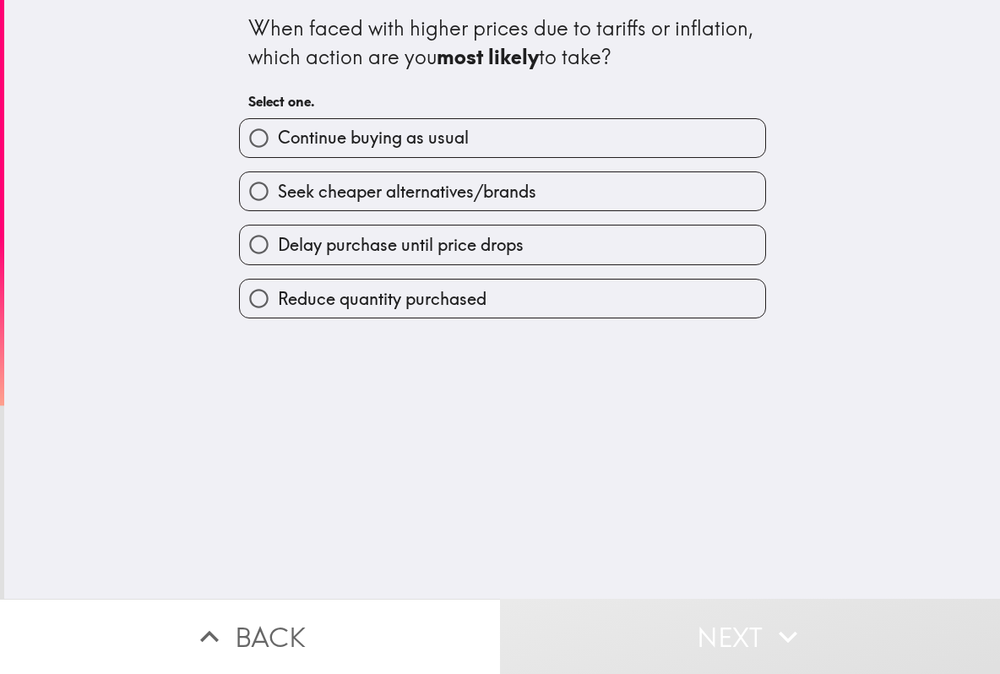
click at [529, 300] on label "Reduce quantity purchased" at bounding box center [503, 299] width 526 height 38
click at [278, 300] on input "Reduce quantity purchased" at bounding box center [259, 299] width 38 height 38
radio input "true"
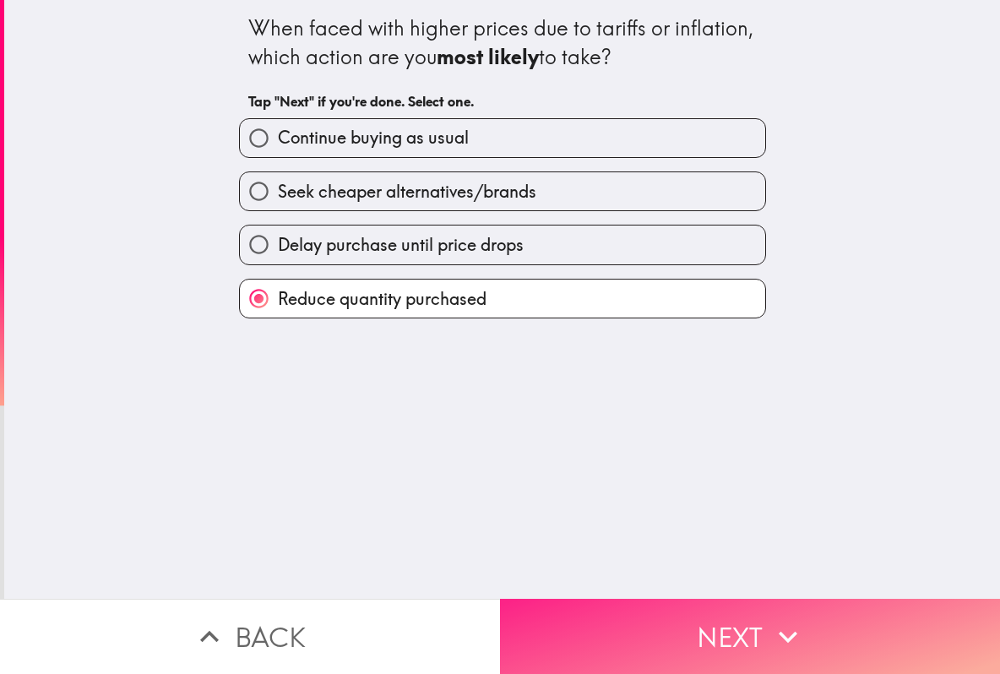
click at [651, 614] on button "Next" at bounding box center [750, 636] width 500 height 75
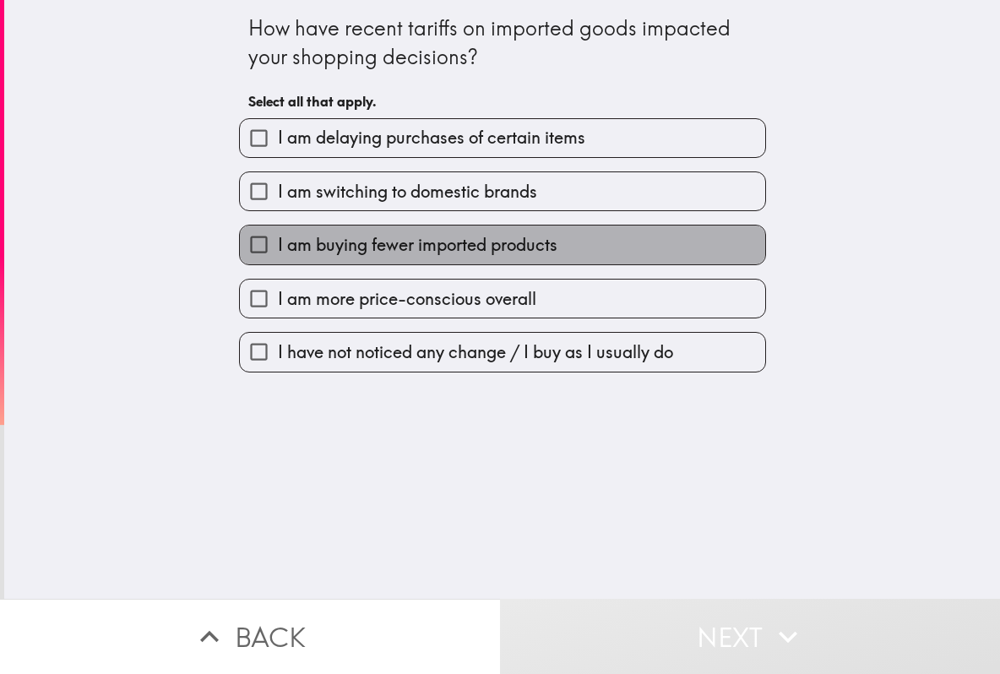
click at [374, 253] on span "I am buying fewer imported products" at bounding box center [418, 245] width 280 height 24
click at [278, 253] on input "I am buying fewer imported products" at bounding box center [259, 245] width 38 height 38
checkbox input "true"
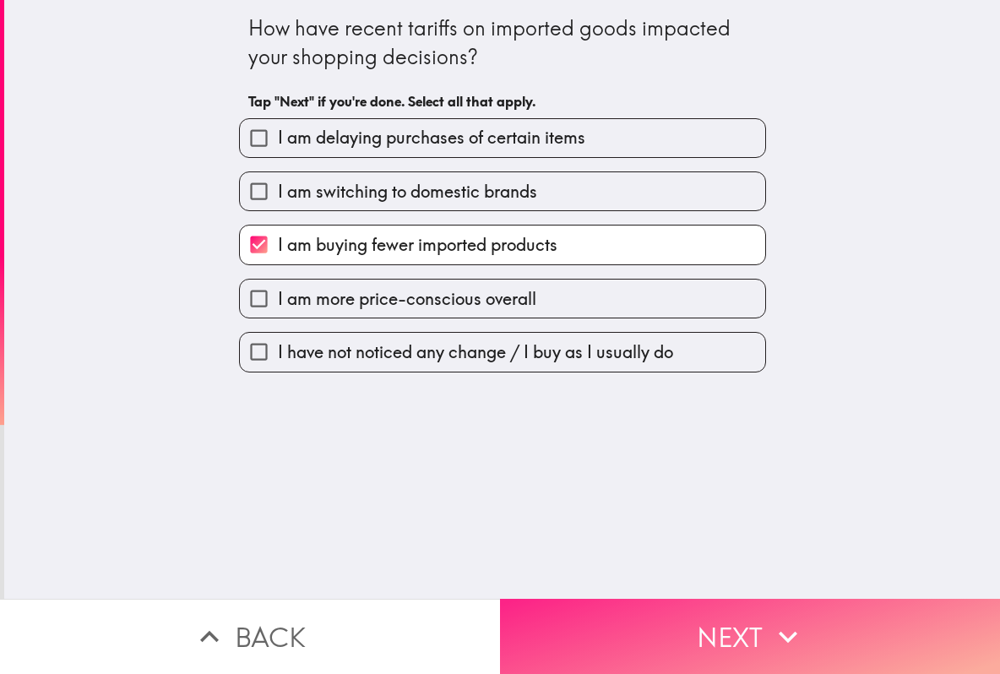
click at [599, 623] on button "Next" at bounding box center [750, 636] width 500 height 75
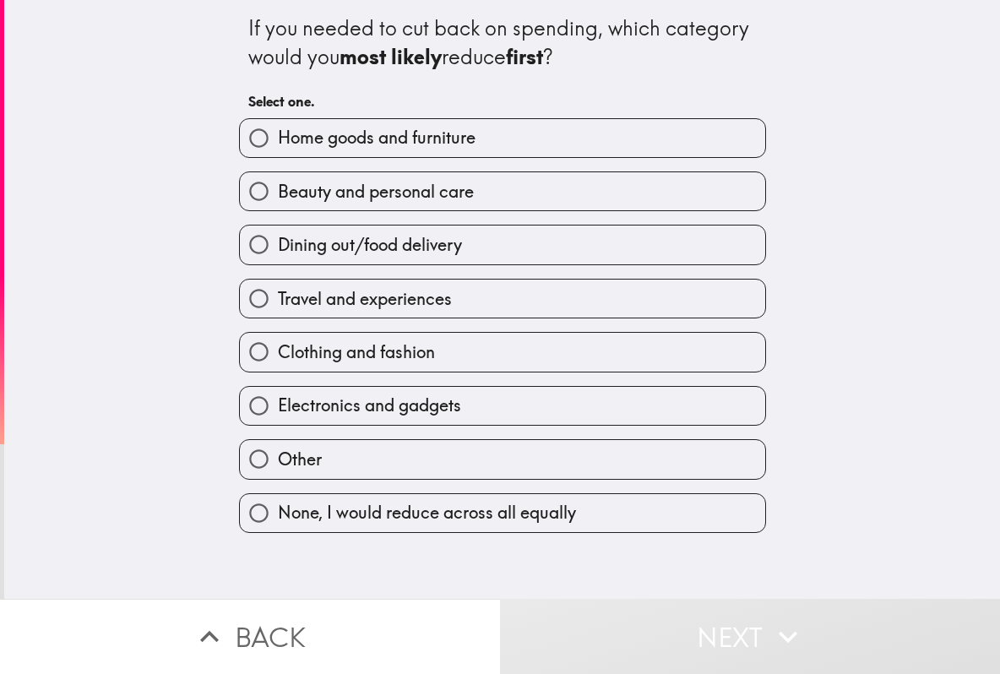
click at [504, 295] on label "Travel and experiences" at bounding box center [503, 299] width 526 height 38
click at [278, 295] on input "Travel and experiences" at bounding box center [259, 299] width 38 height 38
radio input "true"
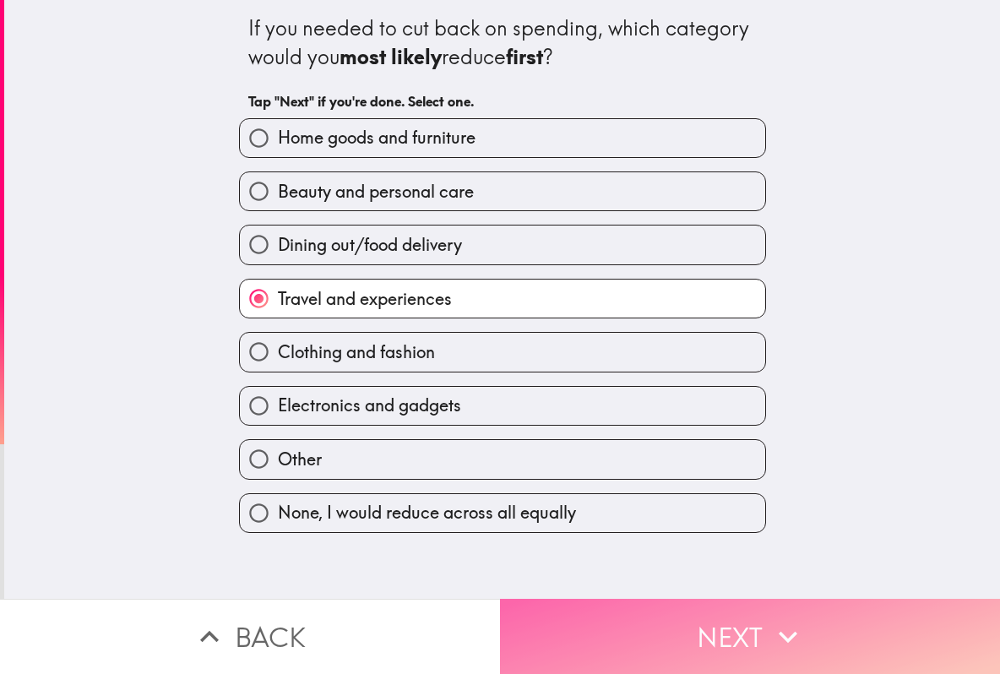
click at [598, 613] on button "Next" at bounding box center [750, 636] width 500 height 75
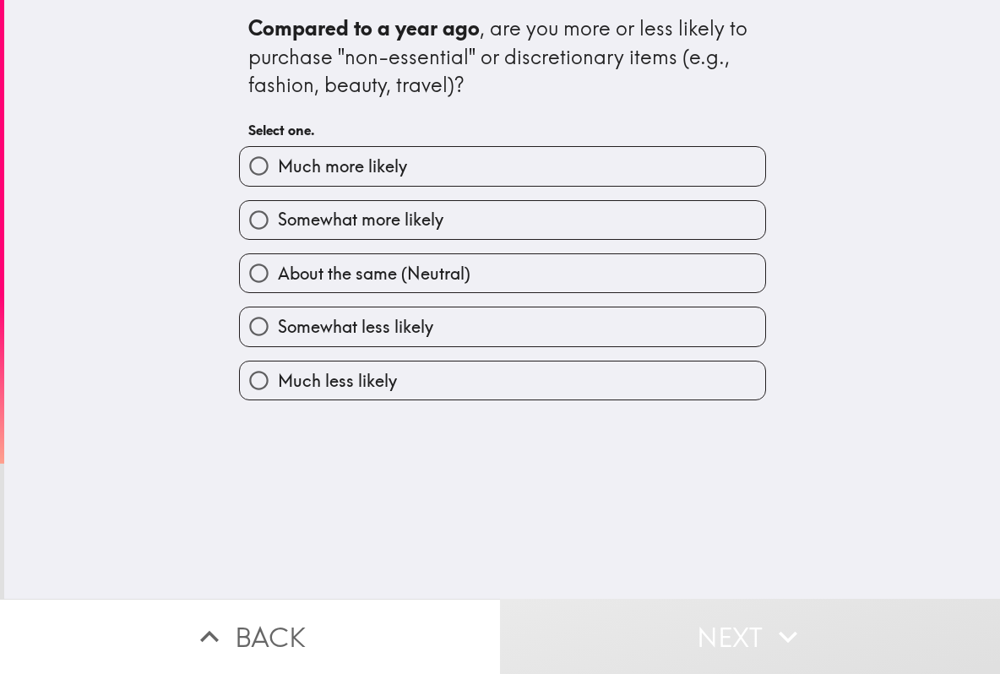
click at [454, 325] on label "Somewhat less likely" at bounding box center [503, 327] width 526 height 38
click at [278, 325] on input "Somewhat less likely" at bounding box center [259, 327] width 38 height 38
radio input "true"
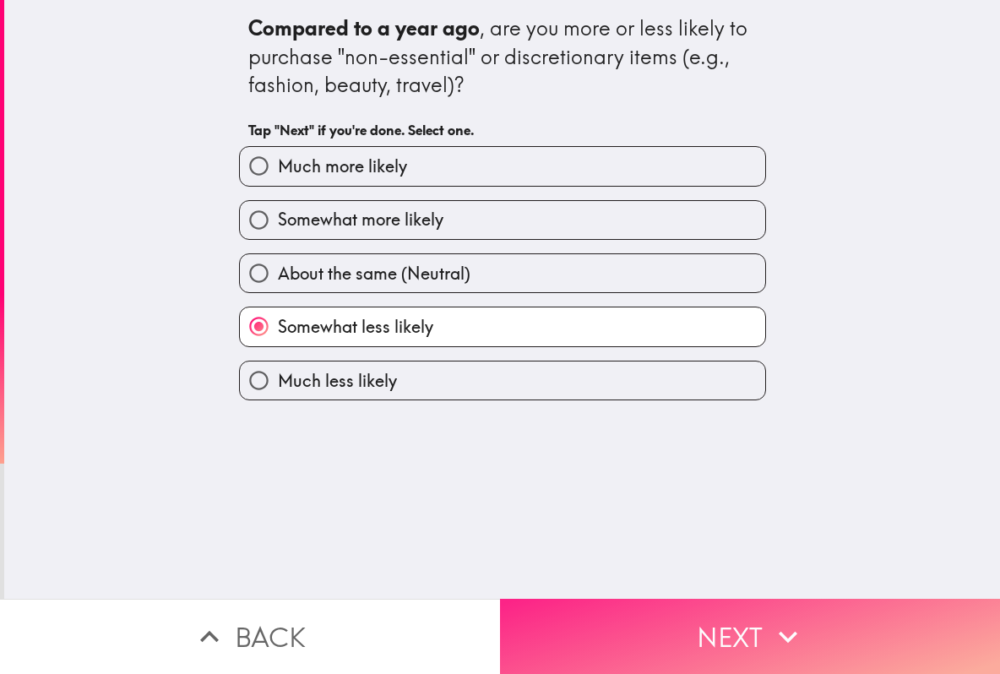
click at [612, 618] on button "Next" at bounding box center [750, 636] width 500 height 75
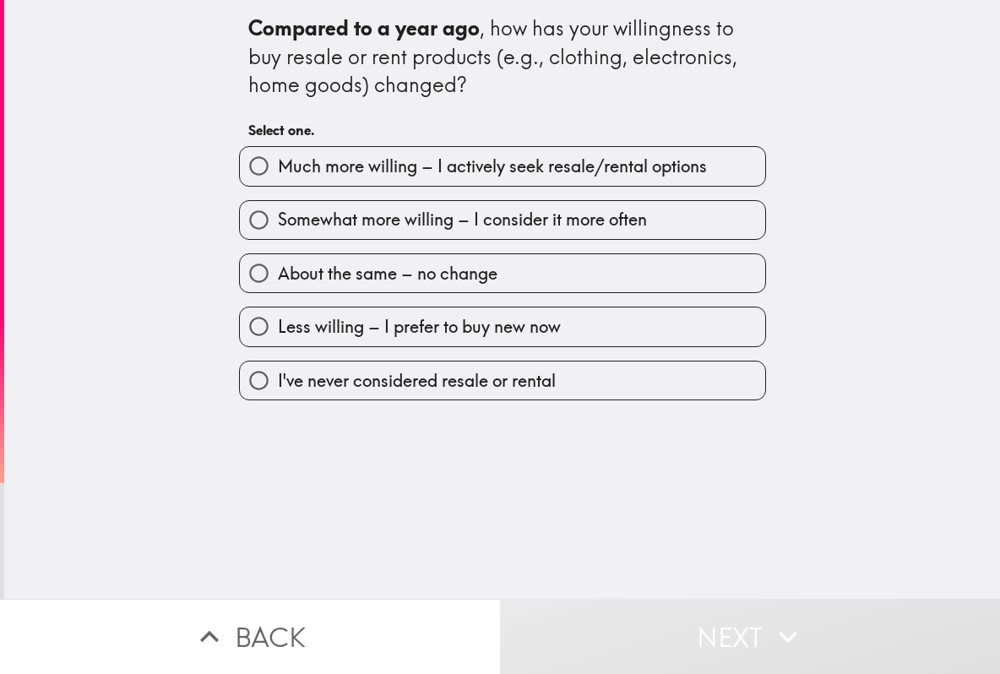
click at [517, 265] on label "About the same – no change" at bounding box center [503, 273] width 526 height 38
click at [278, 265] on input "About the same – no change" at bounding box center [259, 273] width 38 height 38
radio input "true"
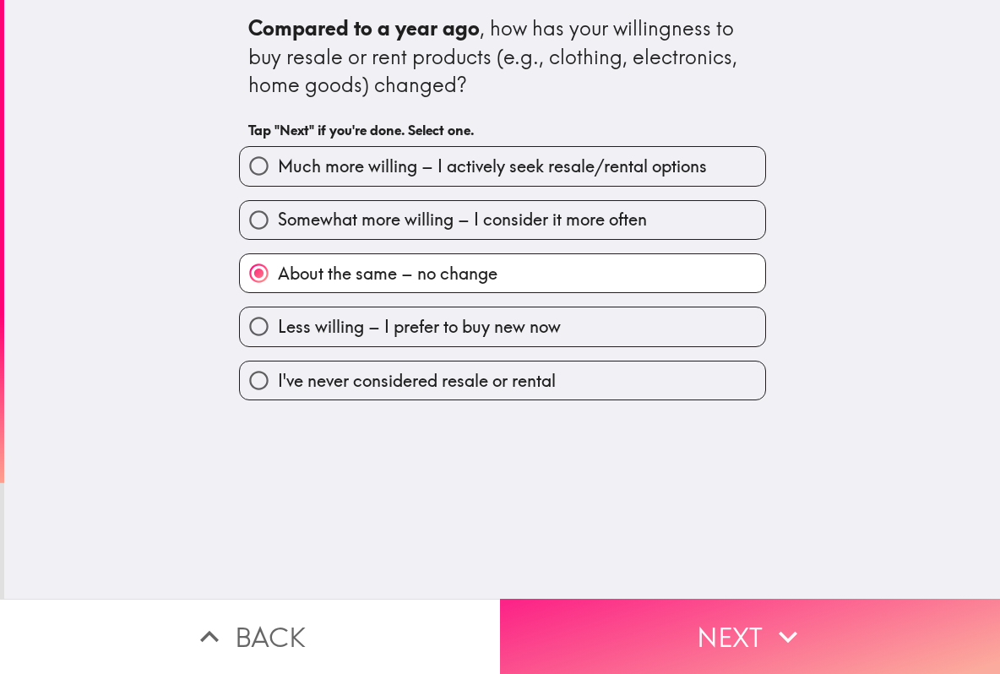
click at [642, 616] on button "Next" at bounding box center [750, 636] width 500 height 75
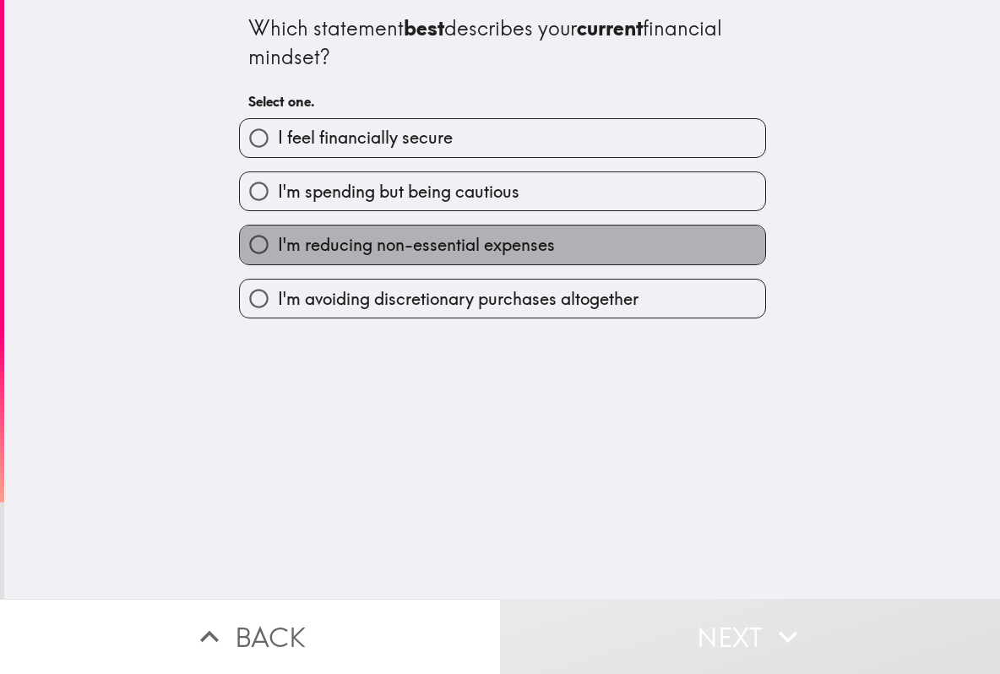
click at [588, 244] on label "I'm reducing non-essential expenses" at bounding box center [503, 245] width 526 height 38
click at [278, 244] on input "I'm reducing non-essential expenses" at bounding box center [259, 245] width 38 height 38
radio input "true"
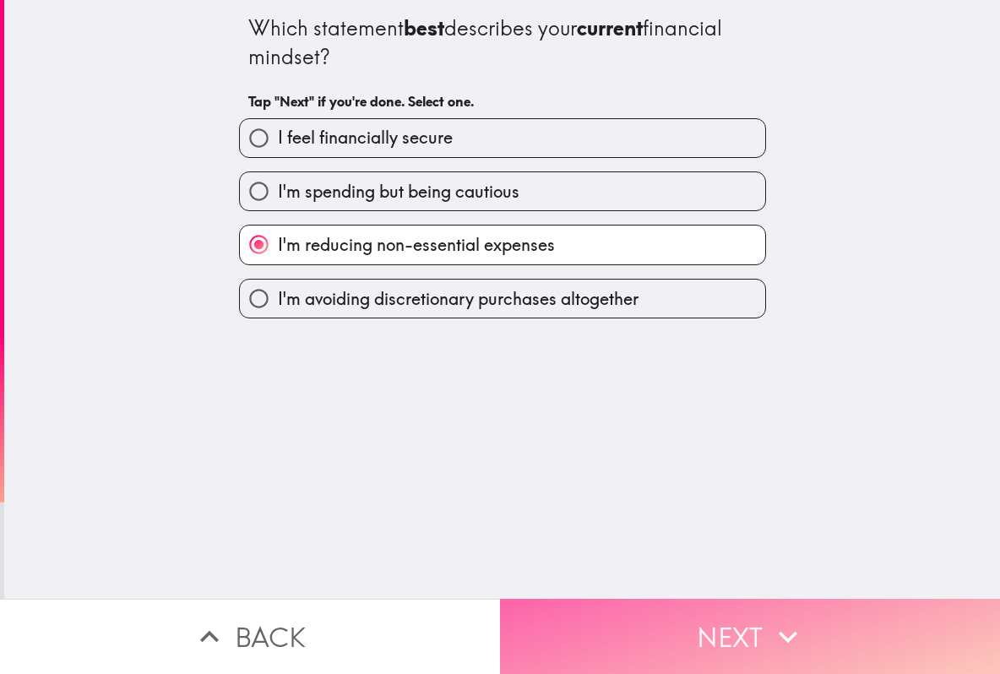
click at [646, 639] on button "Next" at bounding box center [750, 636] width 500 height 75
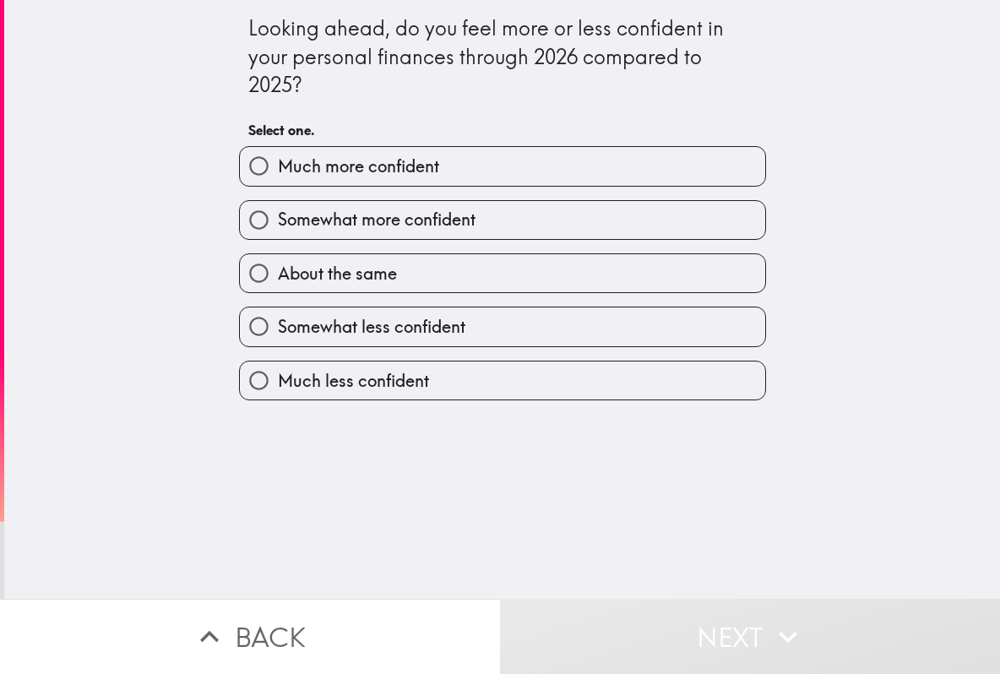
click at [525, 328] on label "Somewhat less confident" at bounding box center [503, 327] width 526 height 38
click at [278, 328] on input "Somewhat less confident" at bounding box center [259, 327] width 38 height 38
radio input "true"
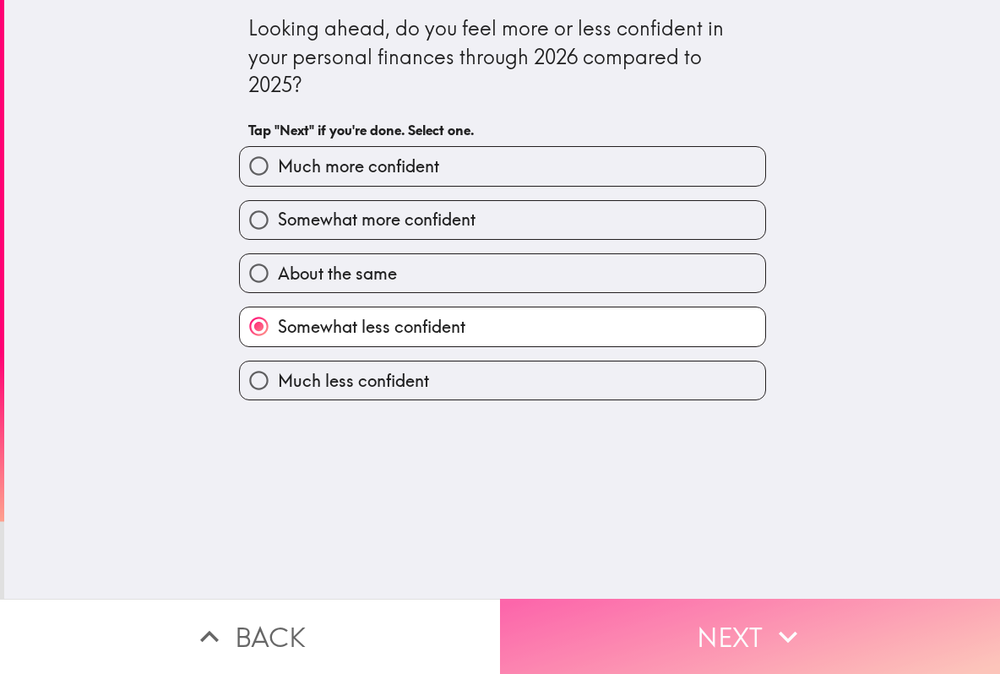
click at [657, 632] on button "Next" at bounding box center [750, 636] width 500 height 75
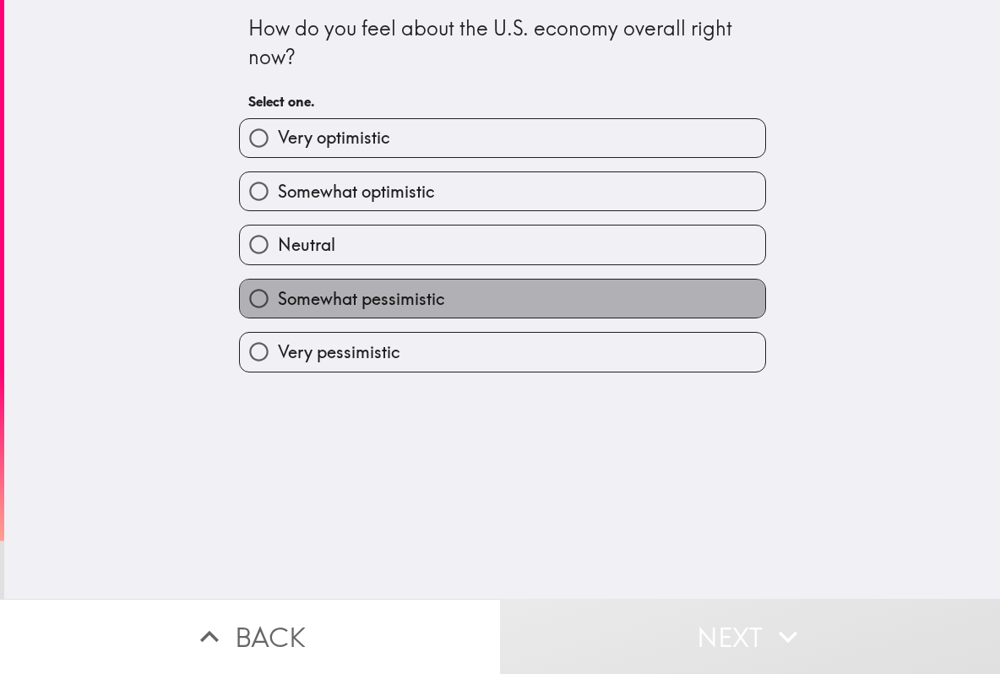
click at [489, 301] on label "Somewhat pessimistic" at bounding box center [503, 299] width 526 height 38
click at [278, 301] on input "Somewhat pessimistic" at bounding box center [259, 299] width 38 height 38
radio input "true"
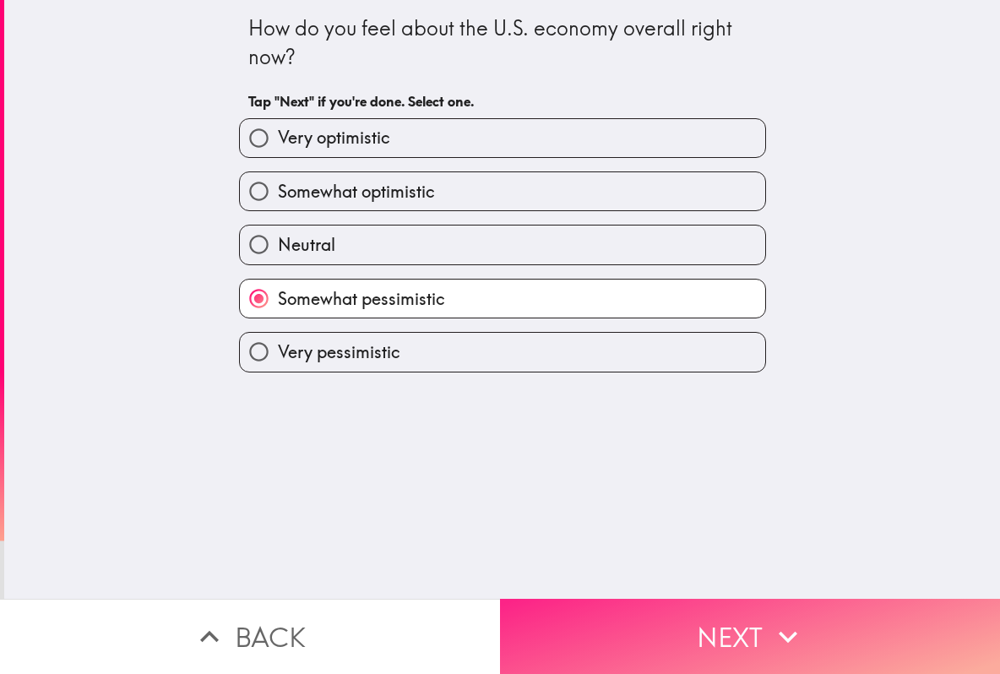
click at [640, 608] on button "Next" at bounding box center [750, 636] width 500 height 75
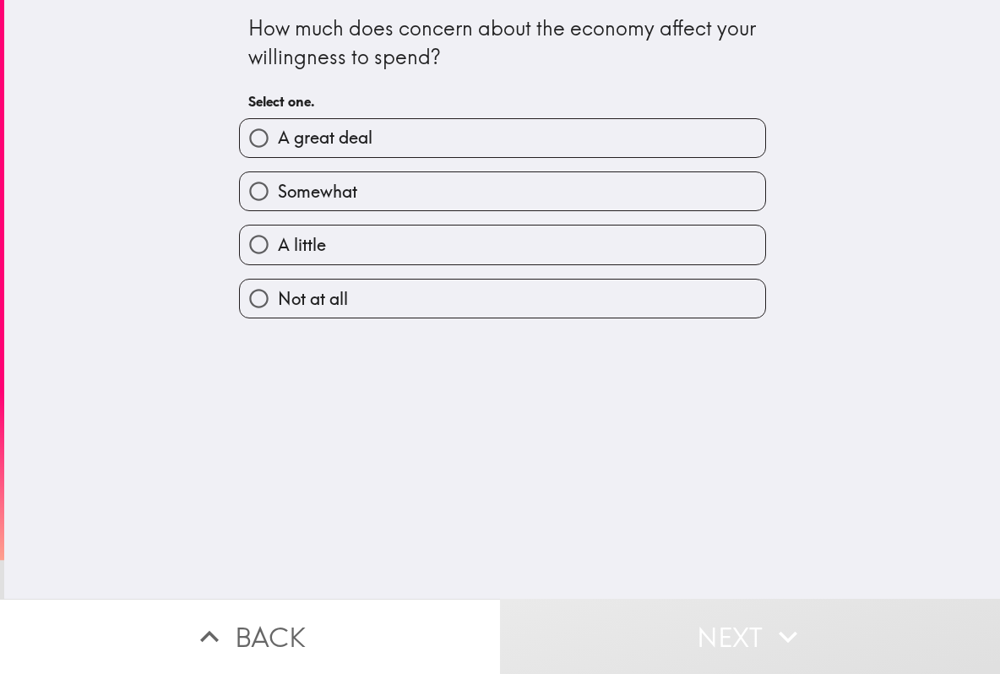
click at [531, 143] on label "A great deal" at bounding box center [503, 138] width 526 height 38
click at [278, 143] on input "A great deal" at bounding box center [259, 138] width 38 height 38
radio input "true"
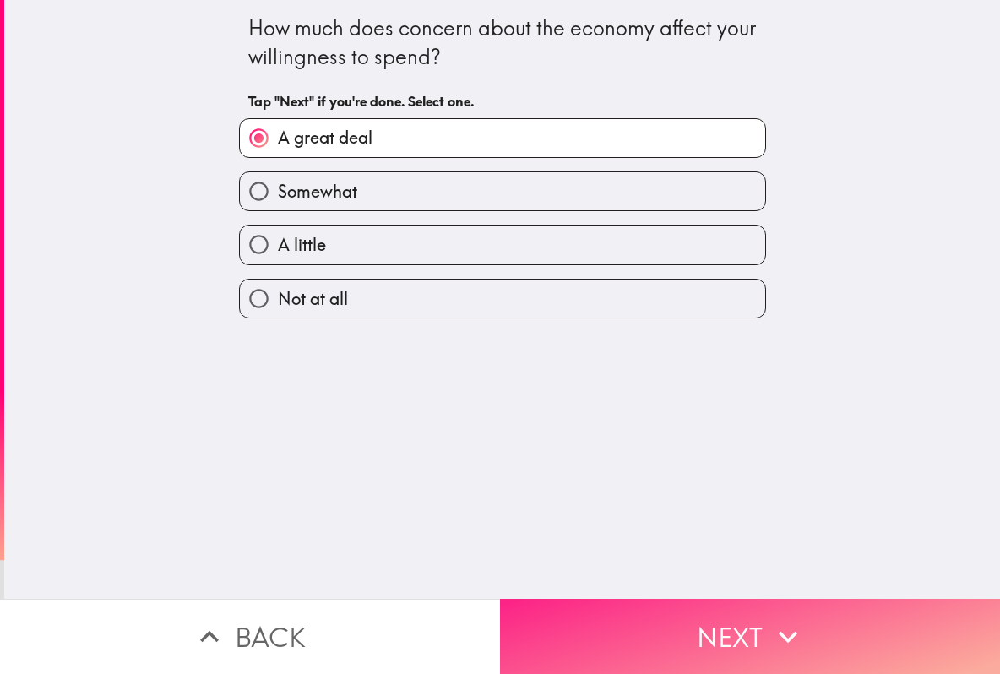
click at [616, 623] on button "Next" at bounding box center [750, 636] width 500 height 75
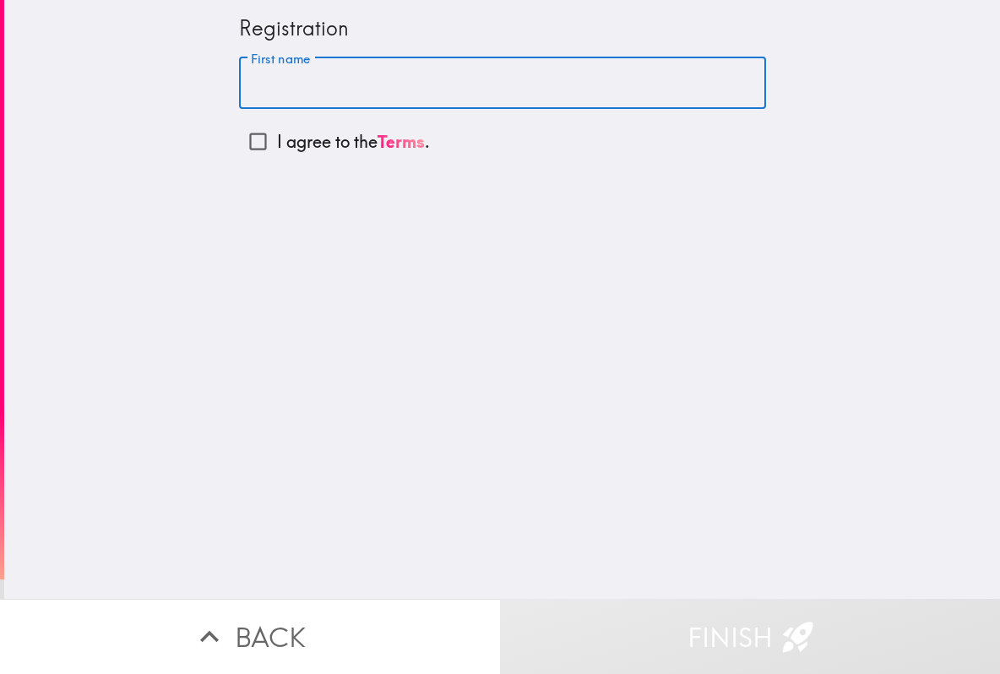
click at [422, 97] on input "First name" at bounding box center [502, 83] width 527 height 52
click at [378, 88] on input "First name" at bounding box center [502, 83] width 527 height 52
paste input "[PERSON_NAME]"
click at [319, 87] on input "[PERSON_NAME]" at bounding box center [502, 83] width 527 height 52
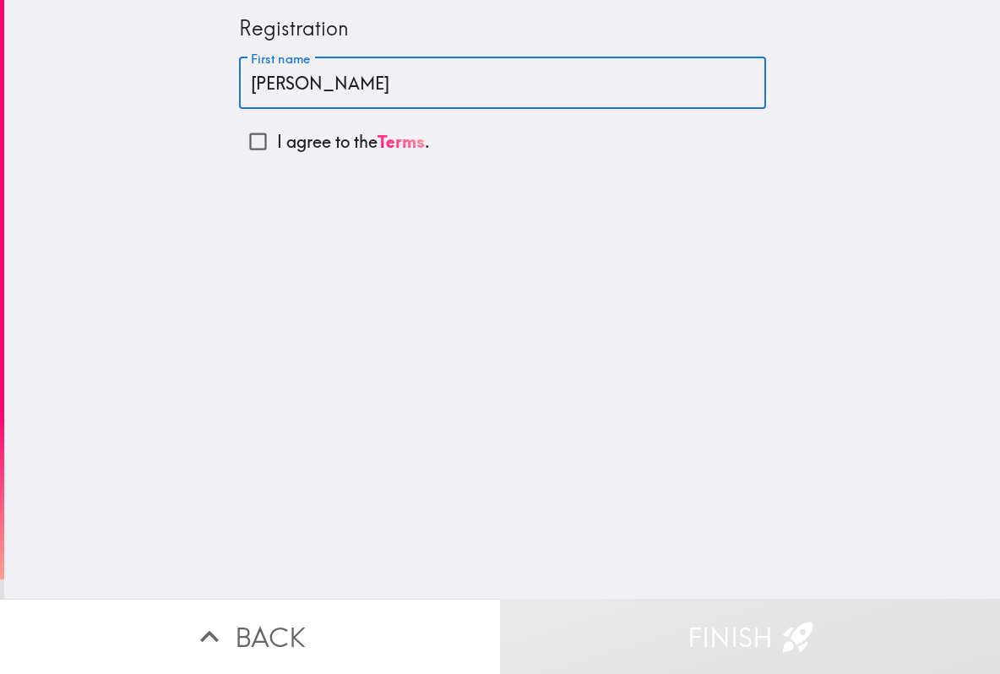
type input "[PERSON_NAME]"
click at [247, 138] on input "I agree to the Terms ." at bounding box center [258, 142] width 38 height 38
checkbox input "true"
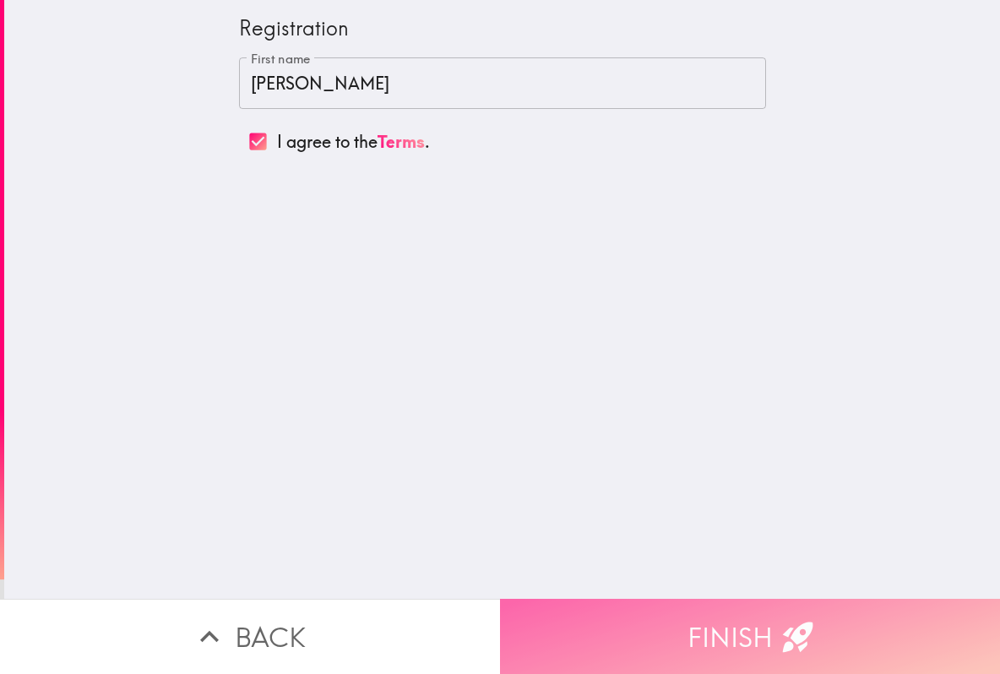
click at [704, 639] on button "Finish" at bounding box center [750, 636] width 500 height 75
